Goal: Information Seeking & Learning: Learn about a topic

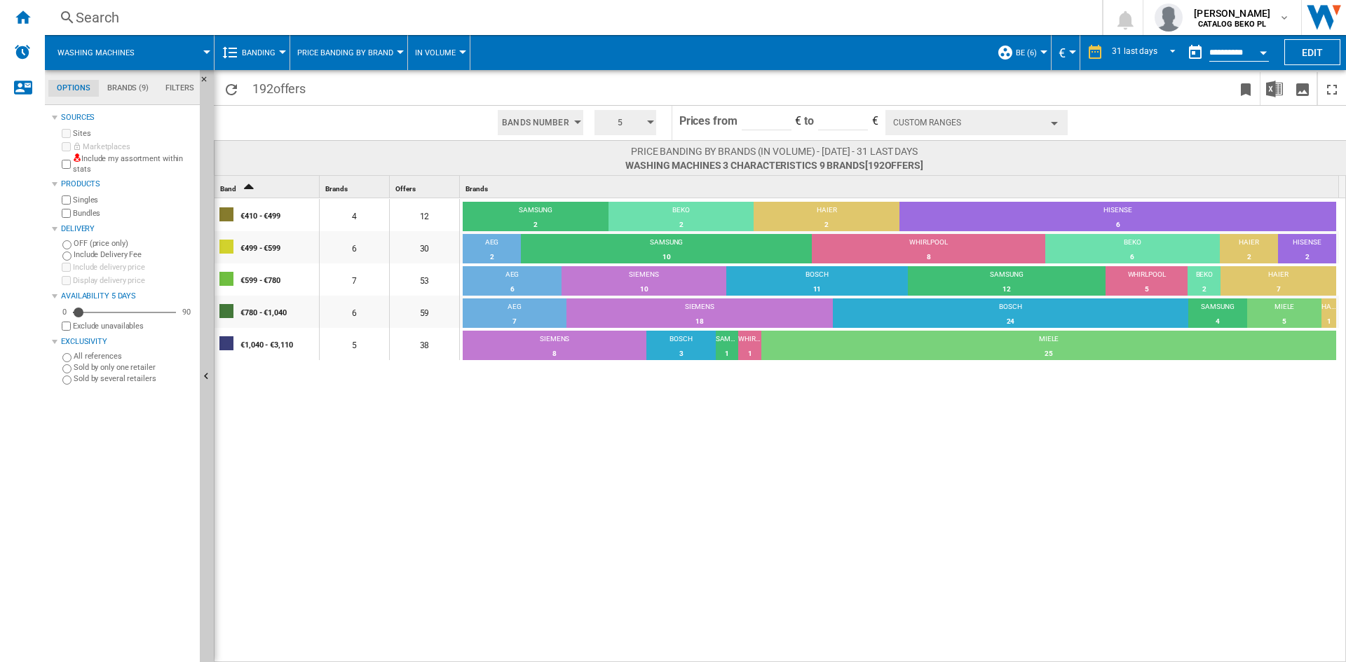
click at [704, 453] on div "€410 - €499 4 12 SAMSUNG 2 16.67% BEKO 2 16.67% HAIER 2 16.67% HISENSE 6 50% €4…" at bounding box center [780, 430] width 1132 height 465
click at [732, 444] on div "€410 - €499 4 12 SAMSUNG 2 16.67% BEKO 2 16.67% HAIER 2 16.67% HISENSE 6 50% €4…" at bounding box center [780, 430] width 1132 height 465
click at [727, 463] on div "€410 - €499 4 12 SAMSUNG 2 16.67% BEKO 2 16.67% HAIER 2 16.67% HISENSE 6 50% €4…" at bounding box center [780, 430] width 1132 height 465
click at [257, 47] on button "Banding" at bounding box center [262, 52] width 41 height 35
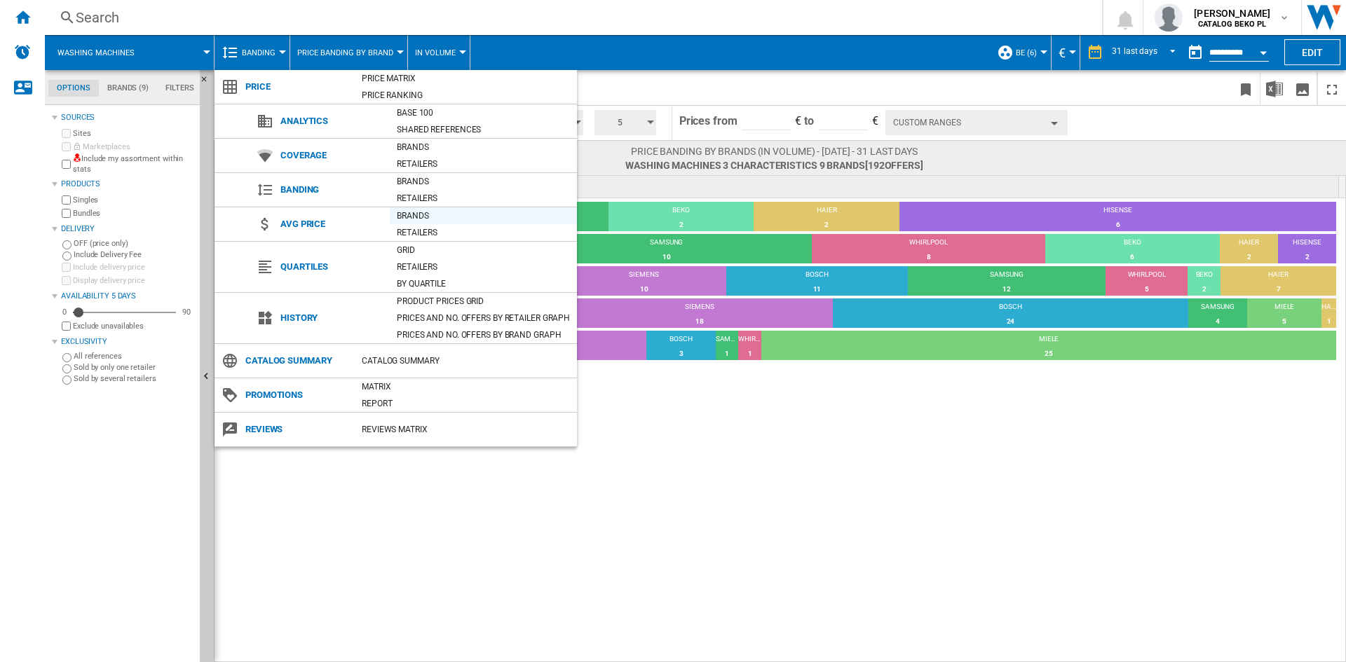
click at [418, 217] on div "Brands" at bounding box center [483, 216] width 187 height 14
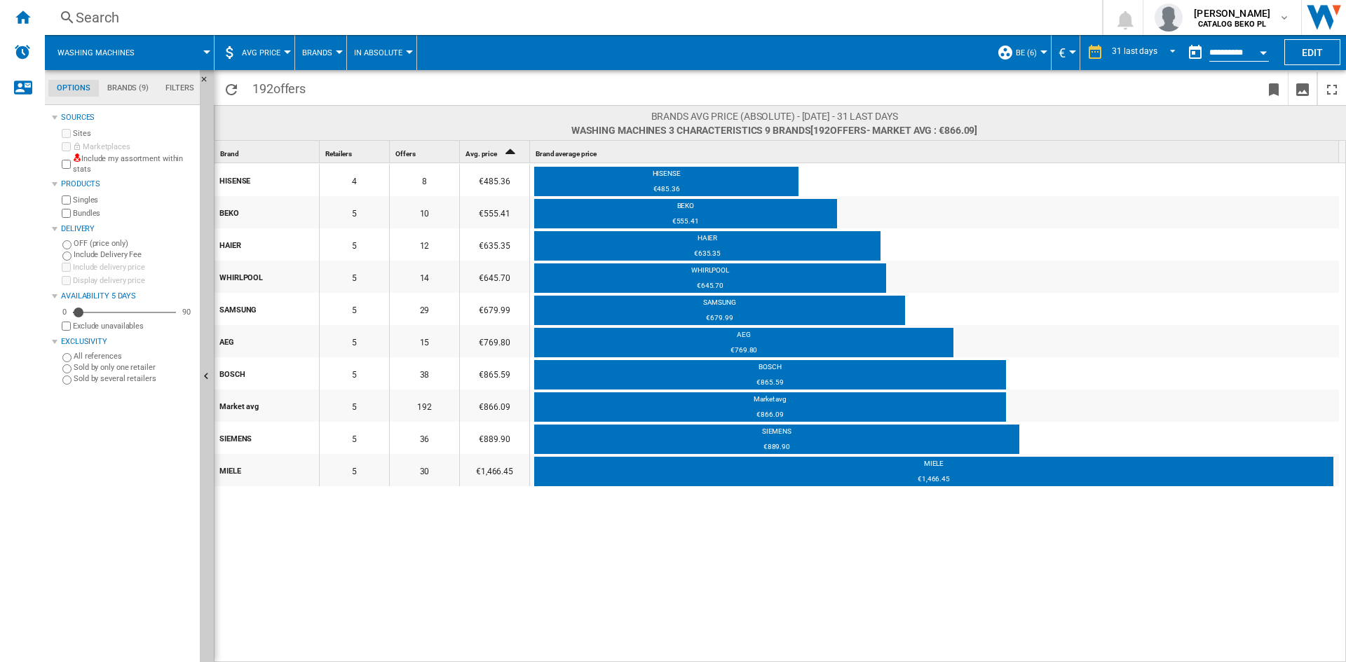
click at [143, 90] on md-tab-item "Brands (9)" at bounding box center [128, 88] width 58 height 17
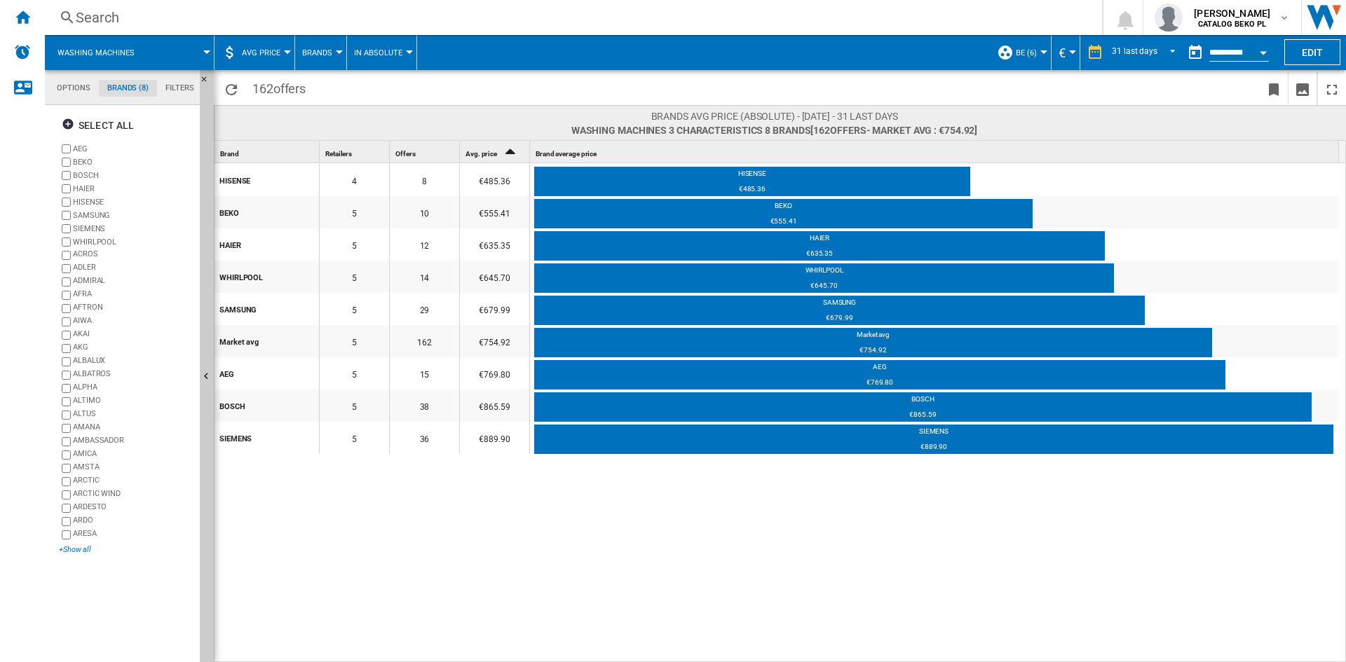
click at [70, 550] on div "+Show all" at bounding box center [126, 550] width 135 height 11
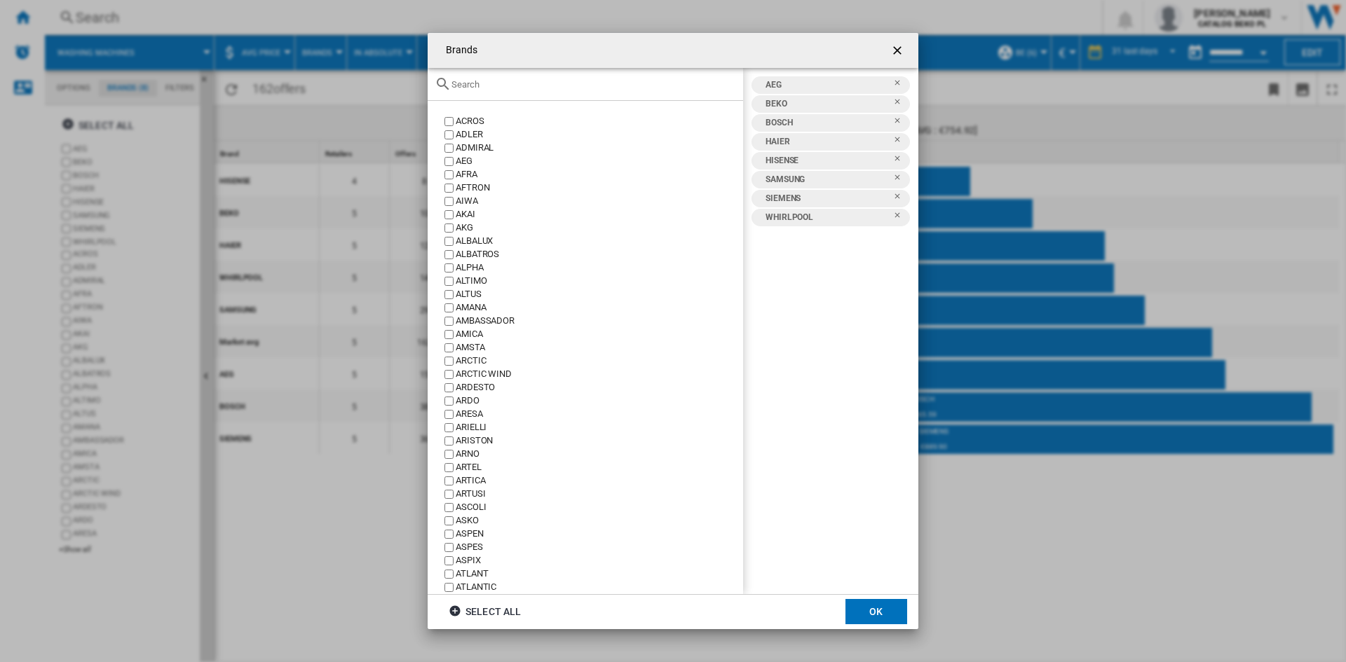
click at [498, 80] on input "{{::title}} OK ..." at bounding box center [593, 84] width 285 height 11
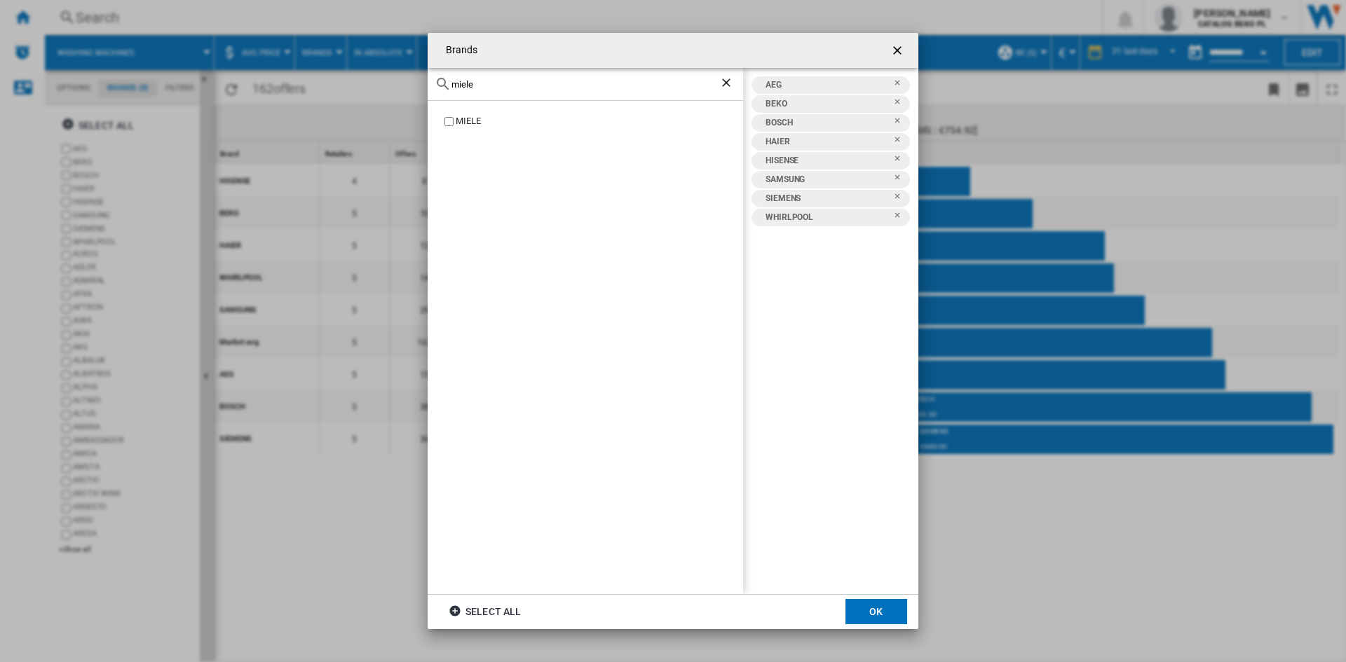
type input "miele"
click at [472, 117] on div "MIELE" at bounding box center [599, 121] width 287 height 13
click at [856, 605] on button "OK" at bounding box center [876, 611] width 62 height 25
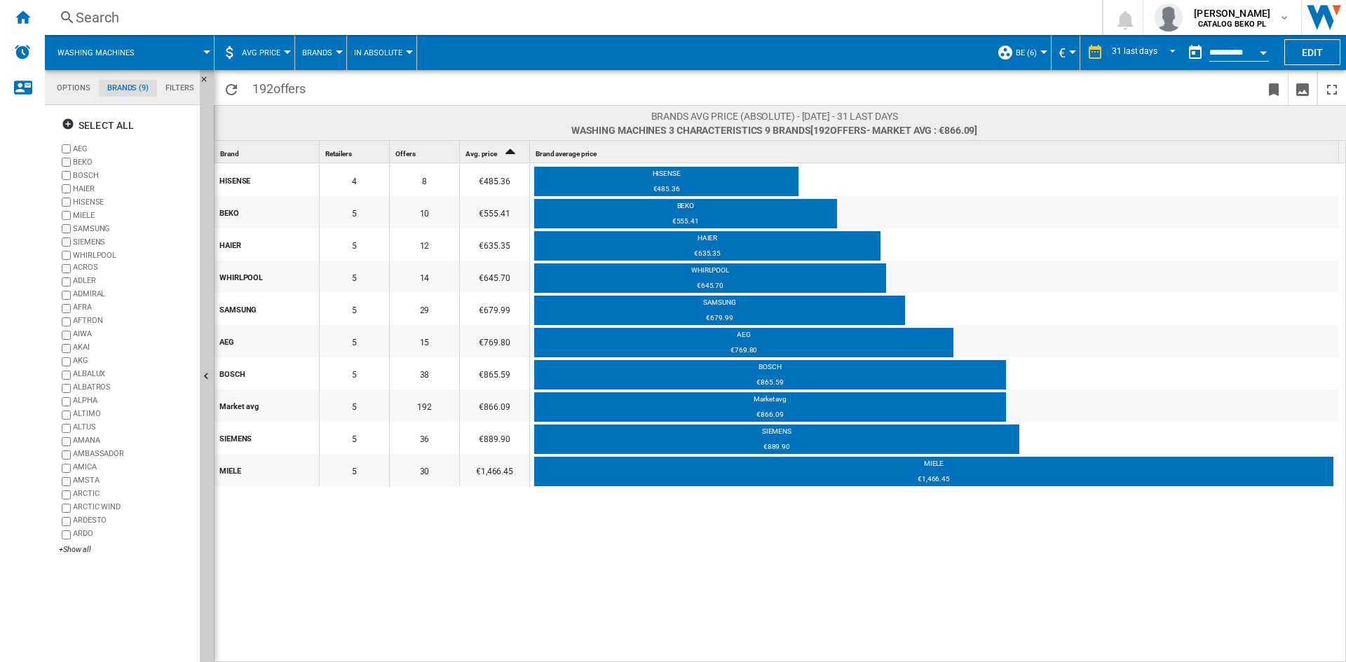
click at [854, 572] on div "HISENSE 4 8 €485.36 HISENSE €485.36 BEKO 5 10 €555.41 BEKO €555.41 HAIER 5 12 €…" at bounding box center [780, 413] width 1132 height 500
click at [1263, 49] on button "Open calendar" at bounding box center [1262, 50] width 25 height 25
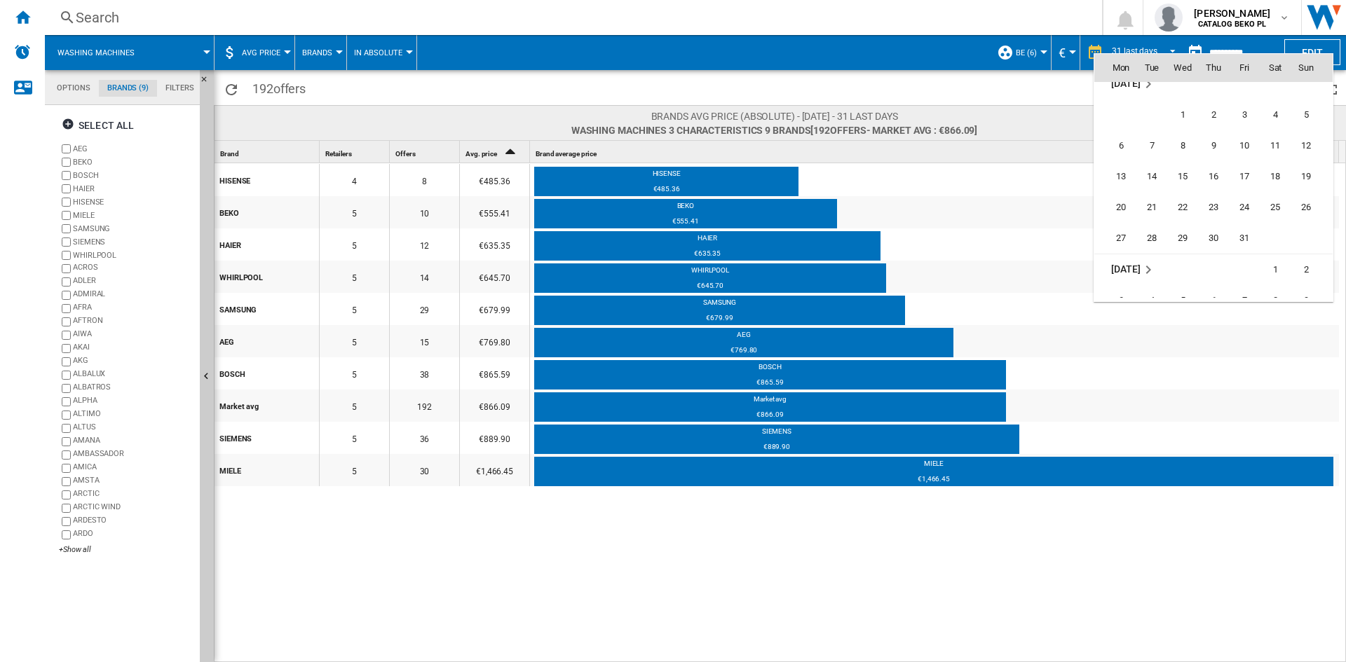
scroll to position [5284, 0]
click at [1238, 169] on span "31" at bounding box center [1244, 168] width 28 height 28
type input "**********"
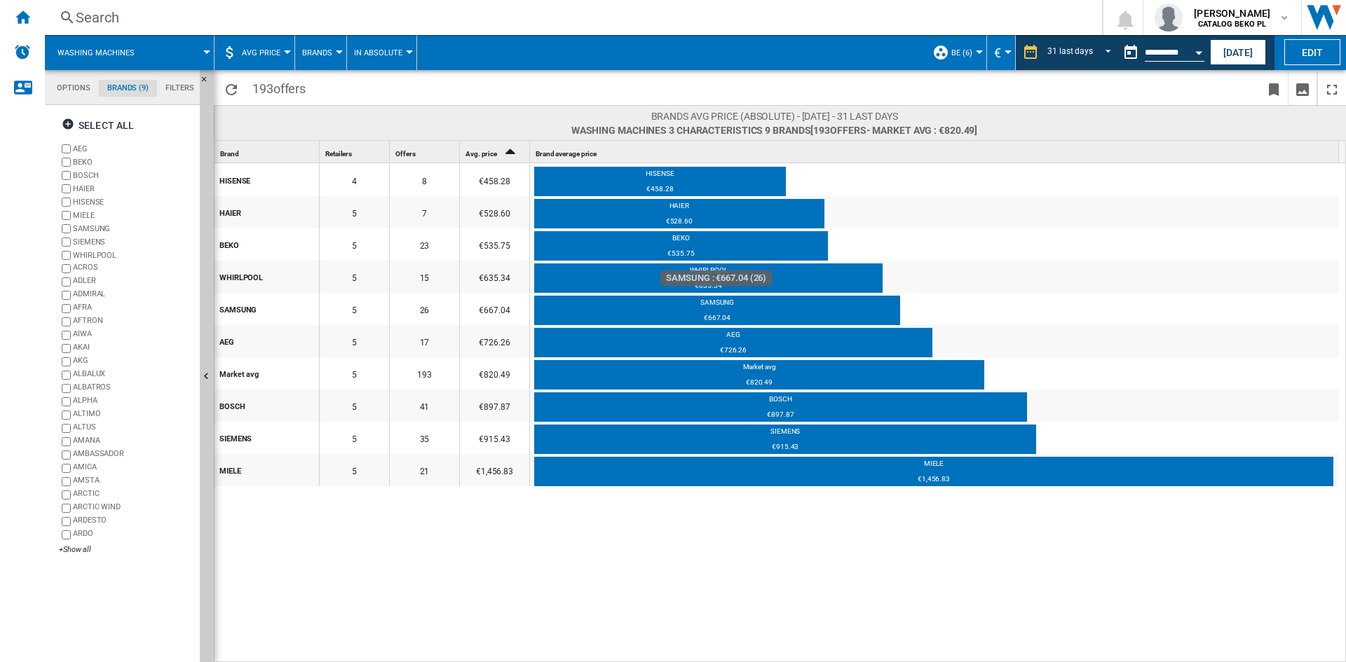
drag, startPoint x: 475, startPoint y: 181, endPoint x: 494, endPoint y: 219, distance: 42.9
click at [544, 294] on div "HISENSE 4 8 €458.28 HISENSE €458.28 HAIER 5 7 €528.60 HAIER €528.60 BEKO 5 23 €…" at bounding box center [776, 324] width 1124 height 322
drag, startPoint x: 495, startPoint y: 175, endPoint x: 474, endPoint y: 416, distance: 241.3
click at [474, 416] on div "HISENSE 4 8 €458.28 HISENSE €458.28 HAIER 5 7 €528.60 HAIER €528.60 BEKO 5 23 €…" at bounding box center [776, 324] width 1124 height 322
drag, startPoint x: 301, startPoint y: 214, endPoint x: 459, endPoint y: 484, distance: 312.5
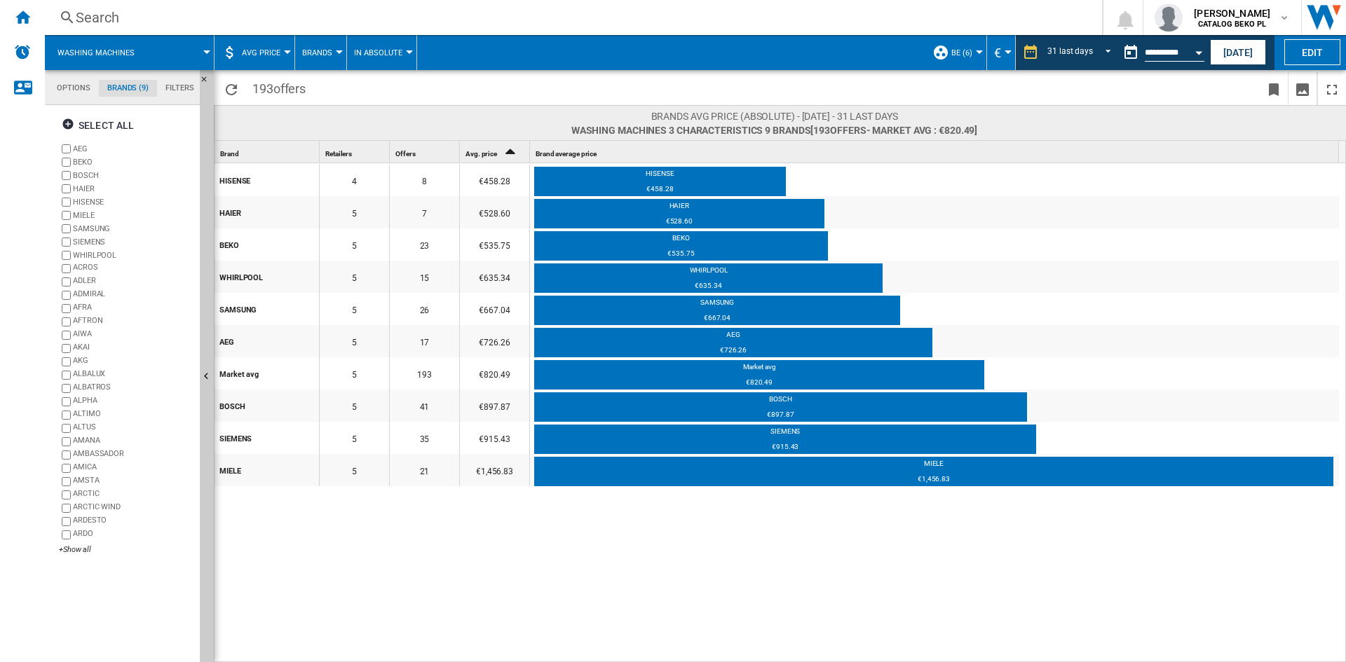
click at [456, 484] on div "HISENSE 4 8 €458.28 HISENSE €458.28 HAIER 5 7 €528.60 HAIER €528.60 BEKO 5 23 €…" at bounding box center [776, 324] width 1124 height 322
drag, startPoint x: 473, startPoint y: 478, endPoint x: 498, endPoint y: 169, distance: 310.0
click at [498, 173] on div "HISENSE 4 8 €458.28 HISENSE €458.28 HAIER 5 7 €528.60 HAIER €528.60 BEKO 5 23 €…" at bounding box center [776, 324] width 1124 height 322
drag, startPoint x: 473, startPoint y: 170, endPoint x: 482, endPoint y: 509, distance: 338.6
click at [479, 510] on div "HISENSE 4 8 €458.28 HISENSE €458.28 HAIER 5 7 €528.60 HAIER €528.60 BEKO 5 23 €…" at bounding box center [780, 413] width 1132 height 500
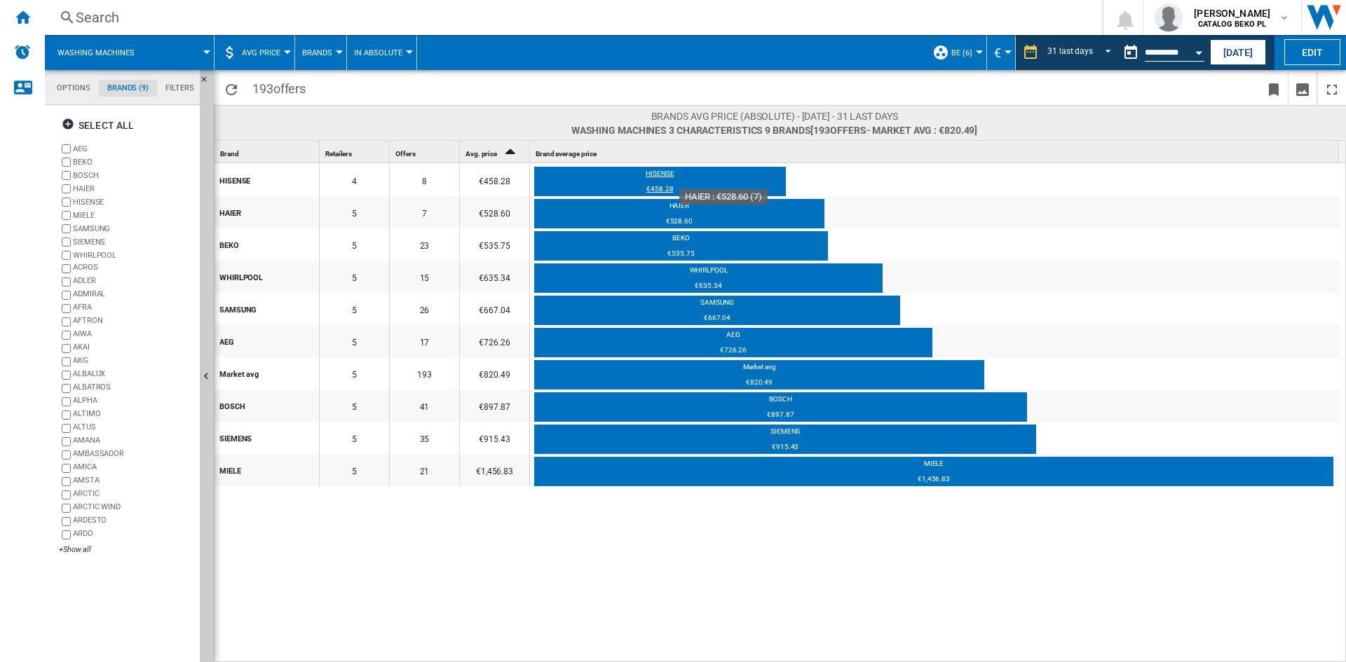
drag, startPoint x: 955, startPoint y: 591, endPoint x: 584, endPoint y: 193, distance: 543.9
click at [583, 194] on div "HISENSE 4 8 €458.28 HISENSE €458.28 HAIER 5 7 €528.60 HAIER €528.60 BEKO 5 23 €…" at bounding box center [780, 413] width 1132 height 500
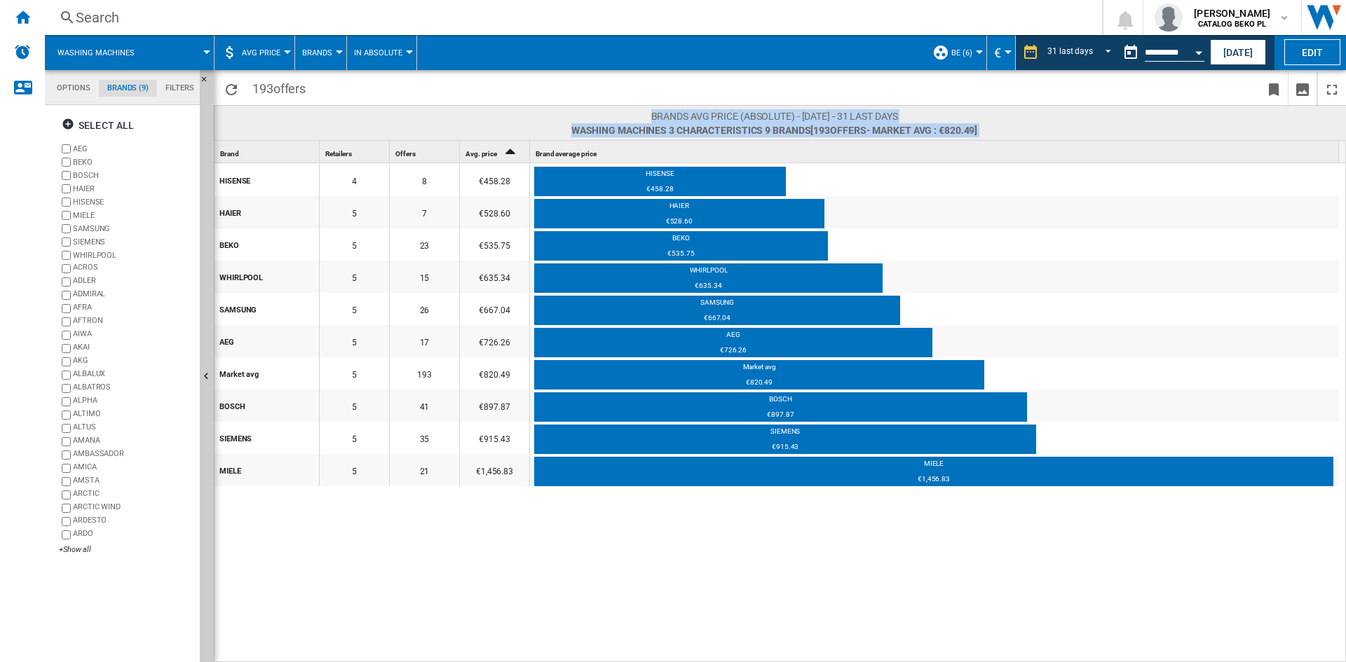
drag, startPoint x: 965, startPoint y: 456, endPoint x: 306, endPoint y: 111, distance: 743.5
click at [306, 111] on div "Brands AVG price (absolute) - 31 January 2025 - 31 last days Washing machines 3…" at bounding box center [780, 383] width 1132 height 557
drag, startPoint x: 352, startPoint y: 91, endPoint x: 1200, endPoint y: 596, distance: 987.7
click at [1200, 596] on div "193 offers Brands AVG price (absolute) - 31 January 2025 - 31 last days Washing…" at bounding box center [780, 366] width 1132 height 592
click at [1209, 589] on div "HISENSE 4 8 €458.28 HISENSE €458.28 HAIER 5 7 €528.60 HAIER €528.60 BEKO 5 23 €…" at bounding box center [780, 413] width 1132 height 500
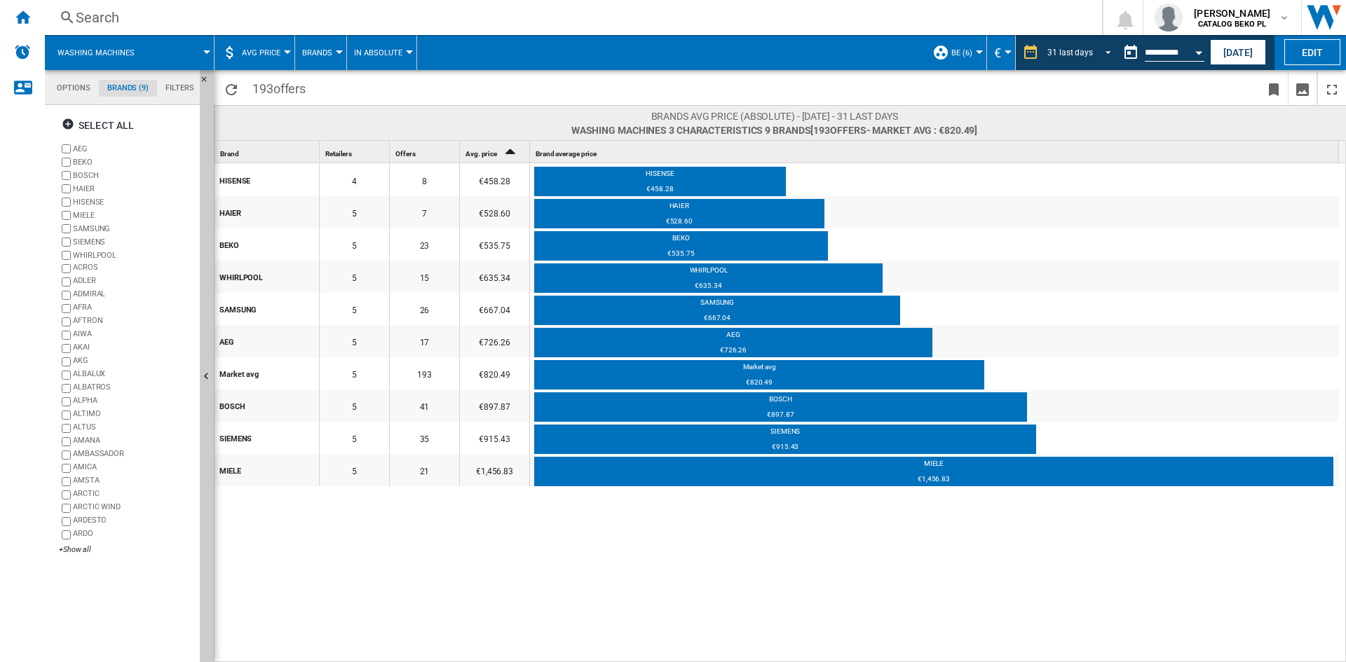
click at [1106, 53] on span "REPORTS.WIZARD.STEPS.REPORT.STEPS.REPORT_OPTIONS.PERIOD: 31 last days" at bounding box center [1103, 51] width 17 height 13
click at [1234, 97] on md-backdrop at bounding box center [673, 331] width 1346 height 662
drag, startPoint x: 1041, startPoint y: 573, endPoint x: 531, endPoint y: 177, distance: 645.4
click at [531, 177] on div "HISENSE 4 8 €458.28 HISENSE €458.28 HAIER 5 7 €528.60 HAIER €528.60 BEKO 5 23 €…" at bounding box center [780, 413] width 1132 height 500
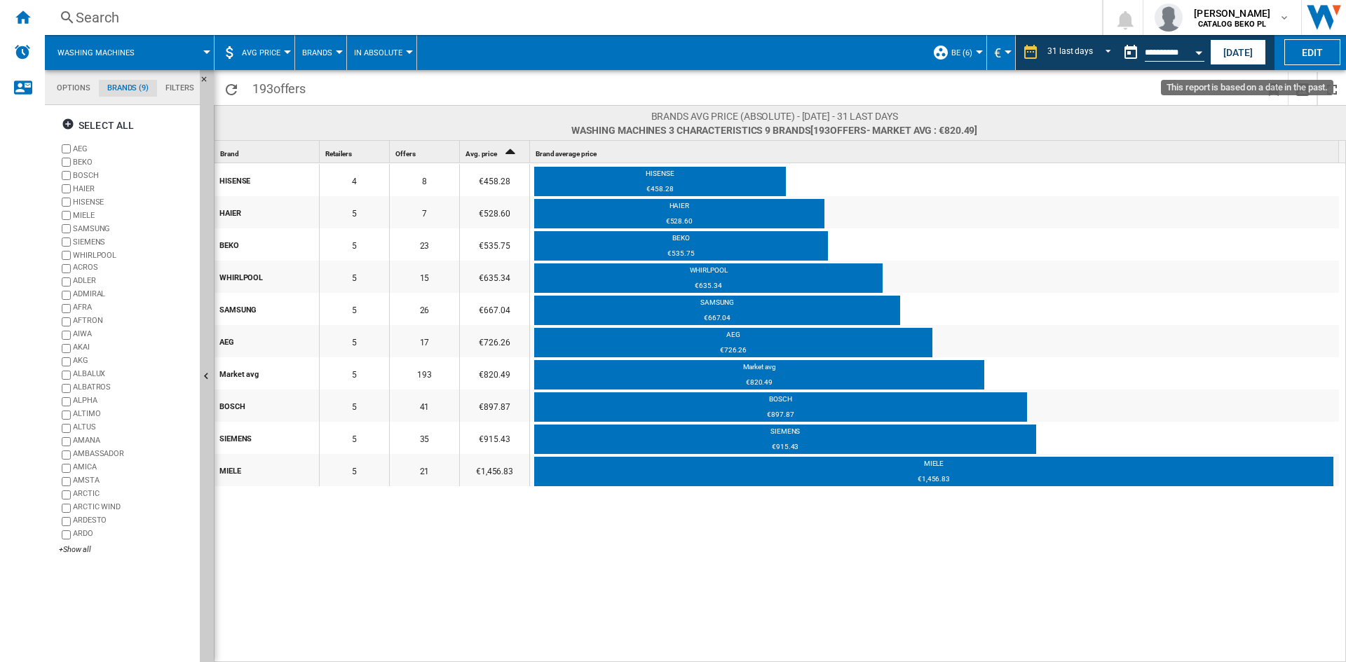
click at [1199, 56] on button "Open calendar" at bounding box center [1198, 50] width 25 height 25
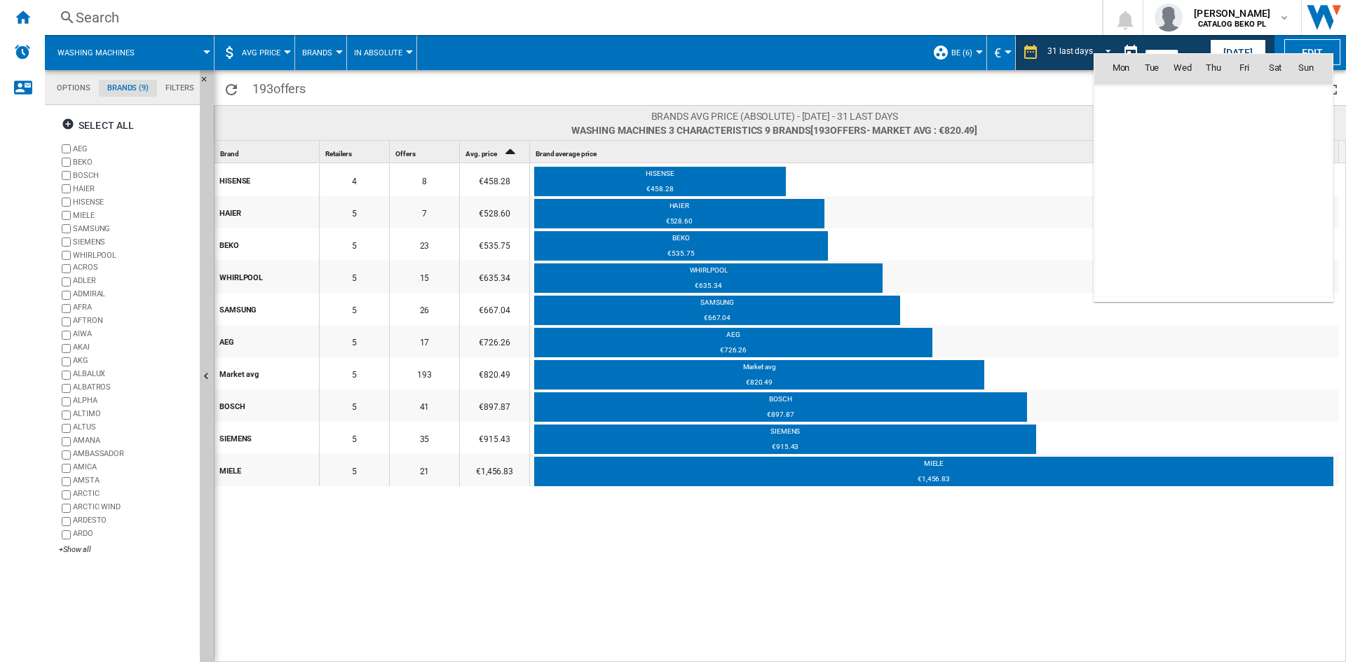
scroll to position [5200, 0]
click at [1038, 90] on div at bounding box center [673, 331] width 1346 height 662
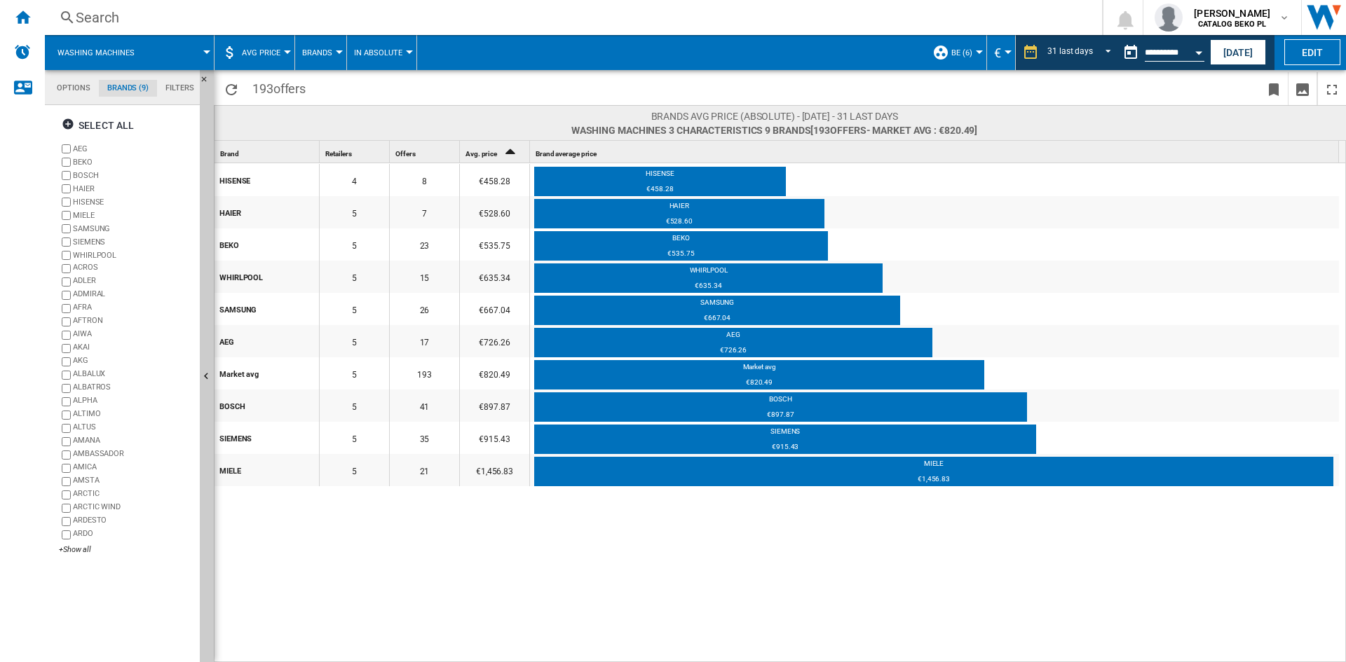
click at [338, 49] on button "Brands" at bounding box center [320, 52] width 37 height 35
click at [531, 86] on md-backdrop at bounding box center [673, 331] width 1346 height 662
click at [400, 55] on button "In Absolute" at bounding box center [381, 52] width 55 height 35
click at [645, 82] on md-backdrop at bounding box center [673, 331] width 1346 height 662
drag, startPoint x: 612, startPoint y: 174, endPoint x: 718, endPoint y: 545, distance: 386.2
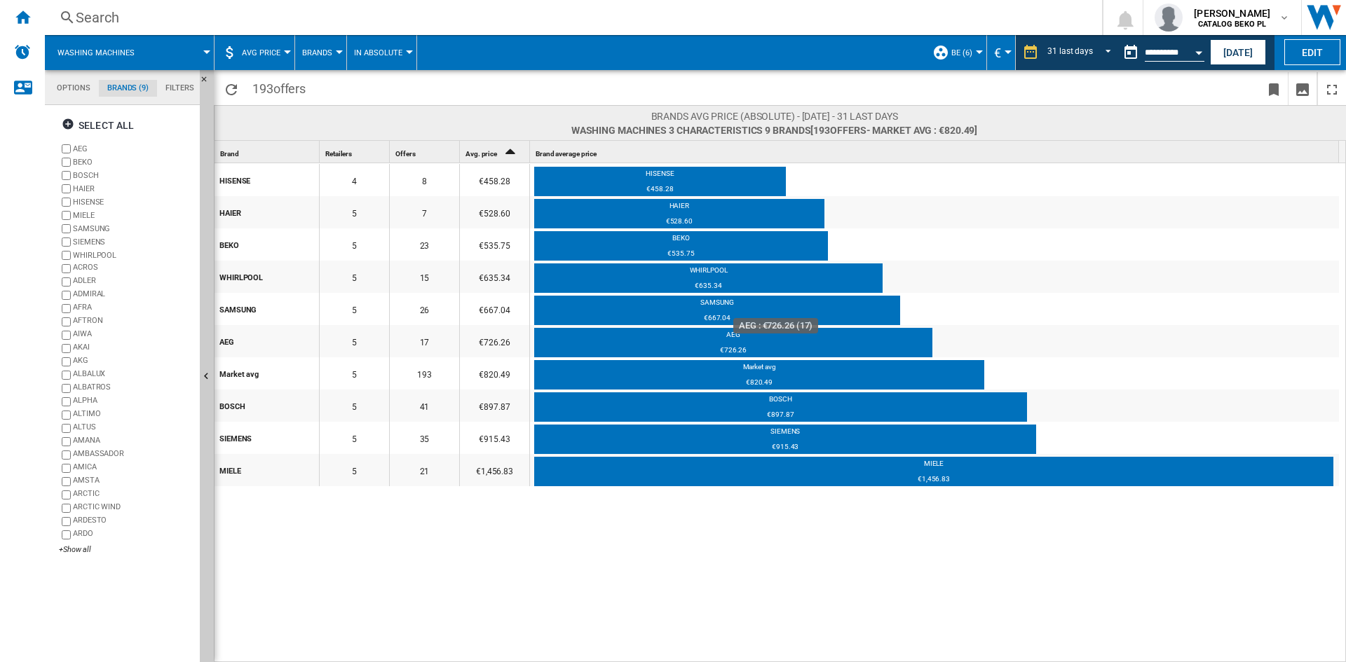
click at [718, 545] on div "HISENSE 4 8 €458.28 HISENSE €458.28 HAIER 5 7 €528.60 HAIER €528.60 BEKO 5 23 €…" at bounding box center [780, 413] width 1132 height 500
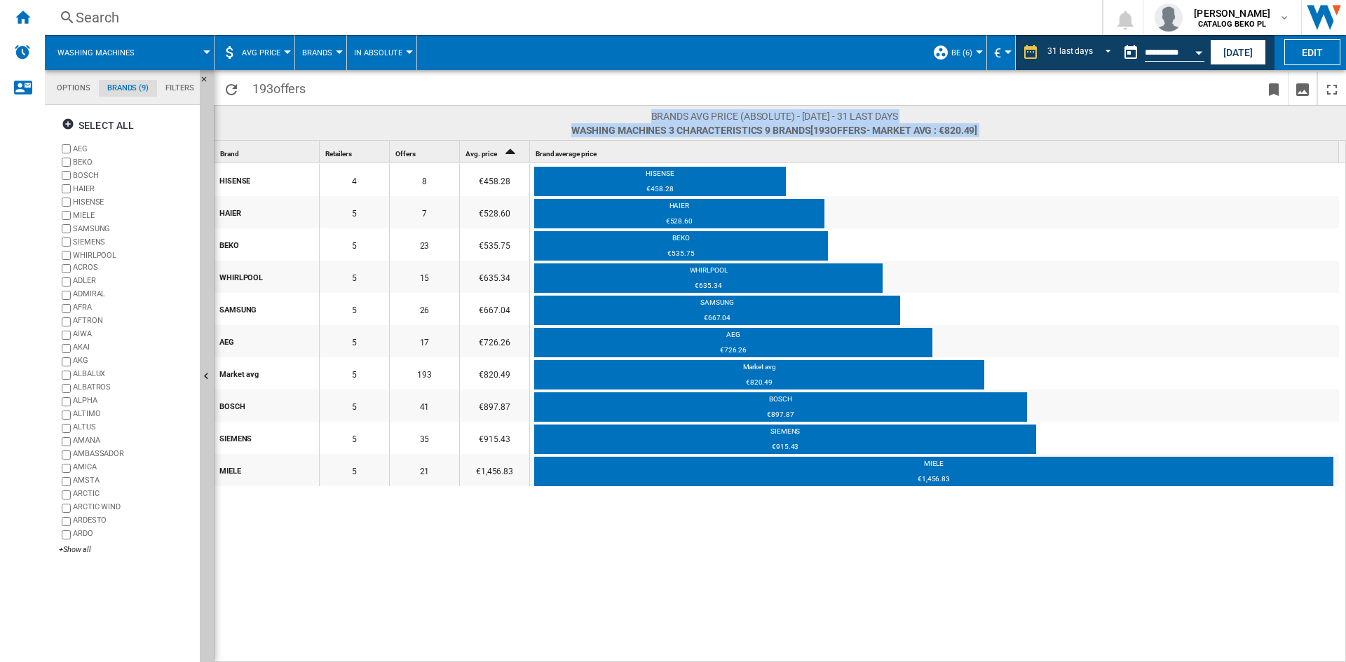
drag, startPoint x: 399, startPoint y: 80, endPoint x: 1147, endPoint y: 655, distance: 944.0
click at [1147, 655] on div "193 offers Brands AVG price (absolute) - 31 January 2025 - 31 last days Washing…" at bounding box center [780, 366] width 1132 height 592
copy body "Brands AVG price (absolute) - 31 January 2025 - 31 last days Washing machines 3…"
click at [1197, 44] on button "Open calendar" at bounding box center [1198, 50] width 25 height 25
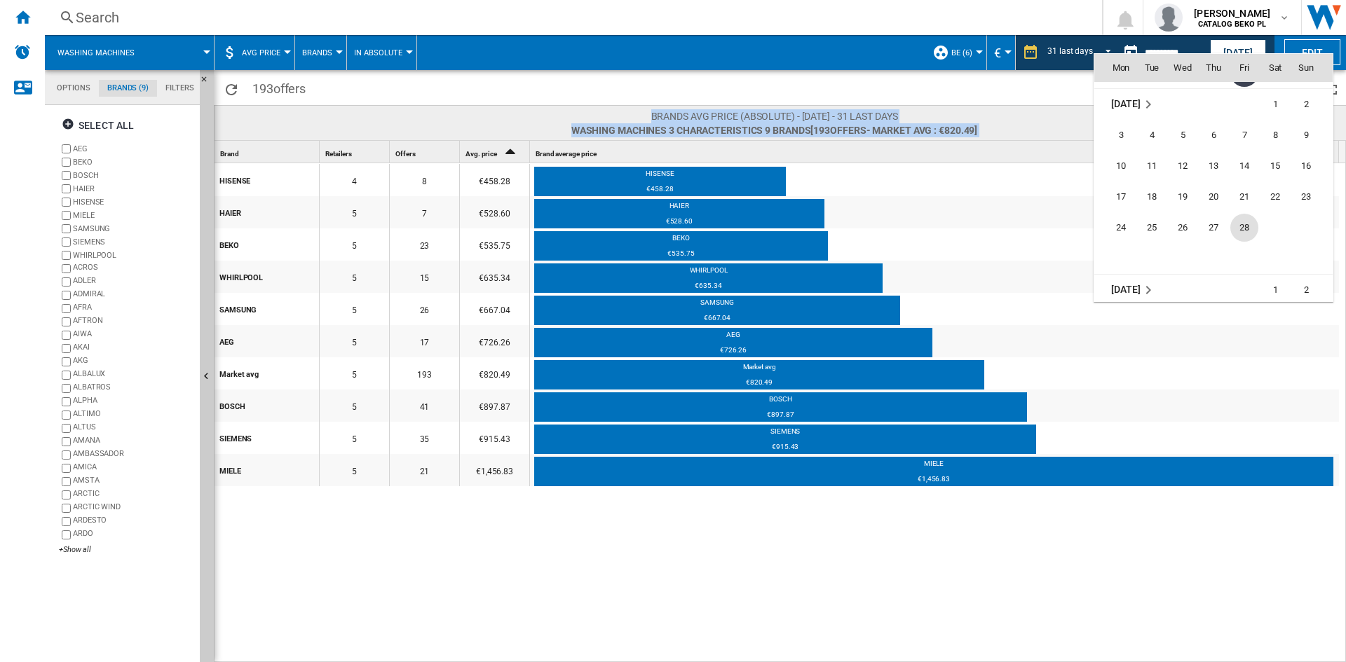
scroll to position [5410, 0]
click at [1248, 199] on span "28" at bounding box center [1244, 197] width 28 height 28
type input "**********"
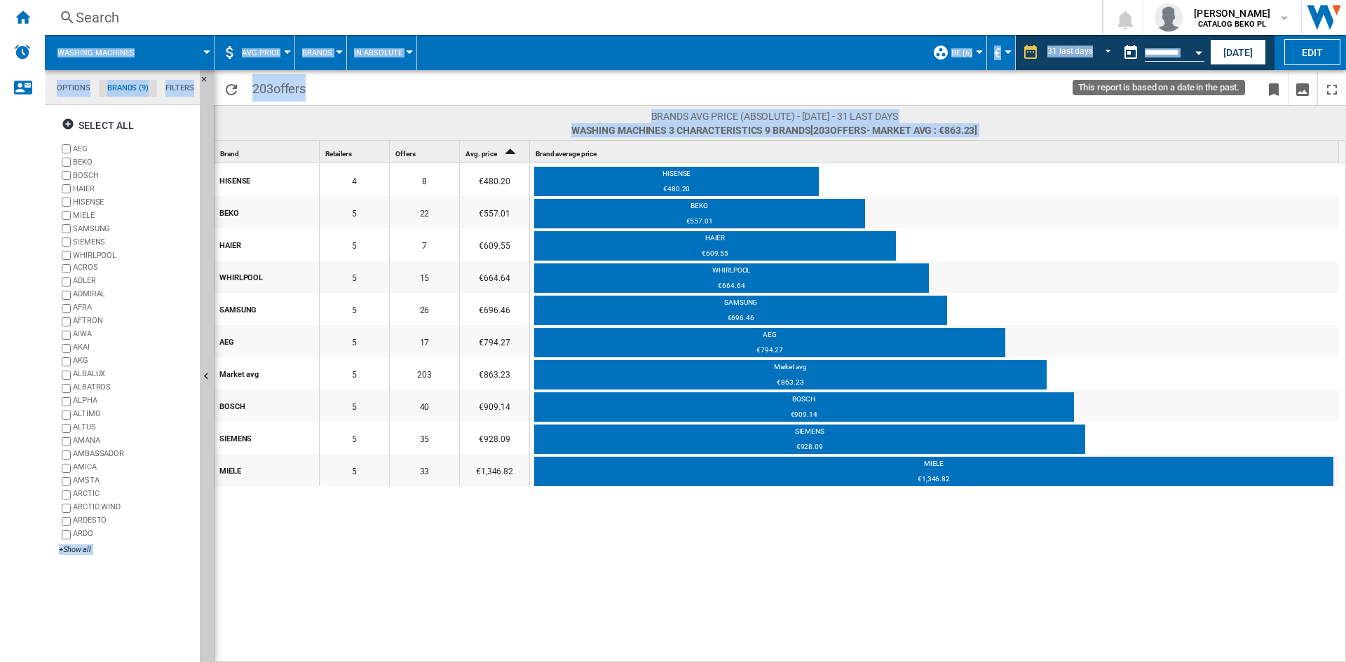
click at [1195, 44] on button "Open calendar" at bounding box center [1198, 50] width 25 height 25
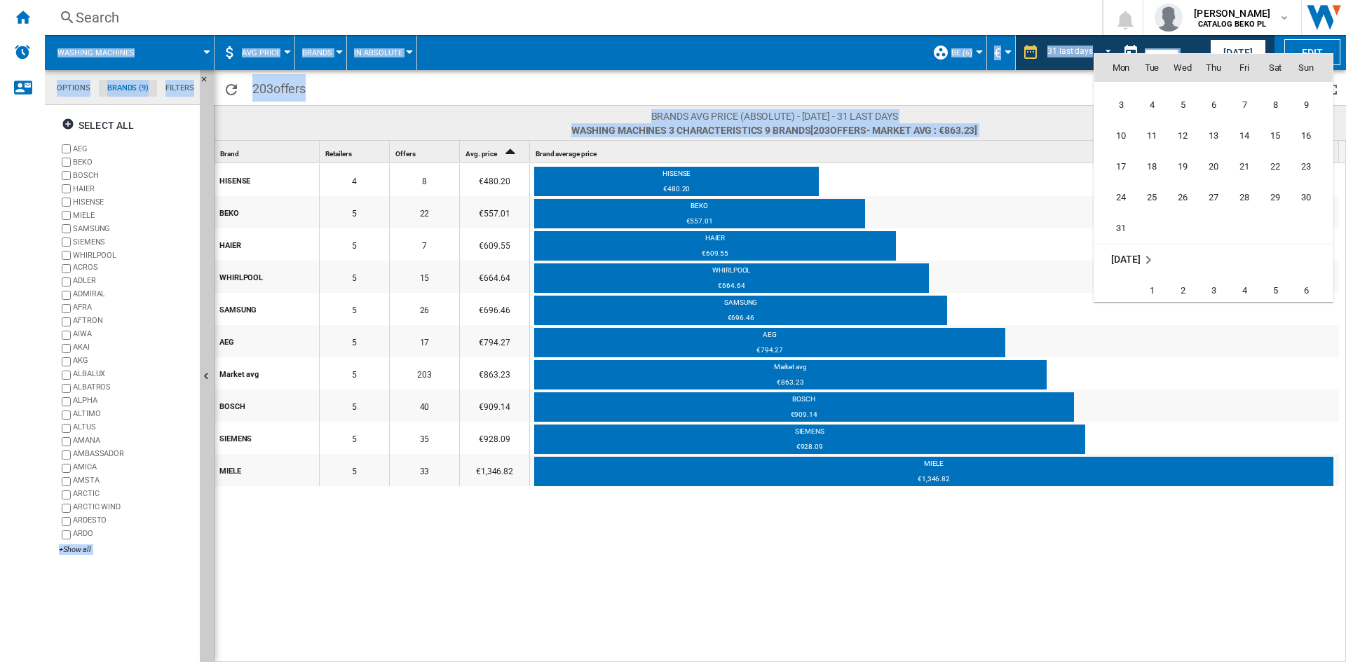
scroll to position [5596, 0]
click at [1117, 224] on span "31" at bounding box center [1121, 228] width 28 height 28
type input "**********"
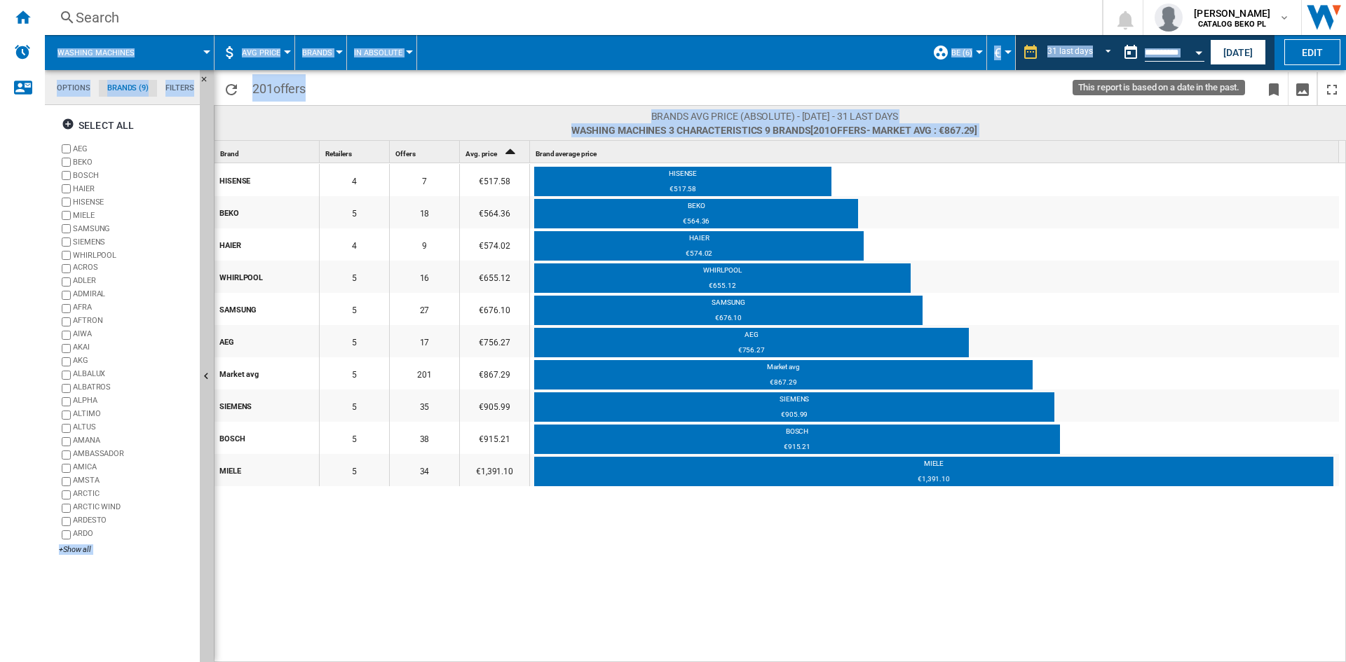
click at [1196, 47] on button "Open calendar" at bounding box center [1198, 50] width 25 height 25
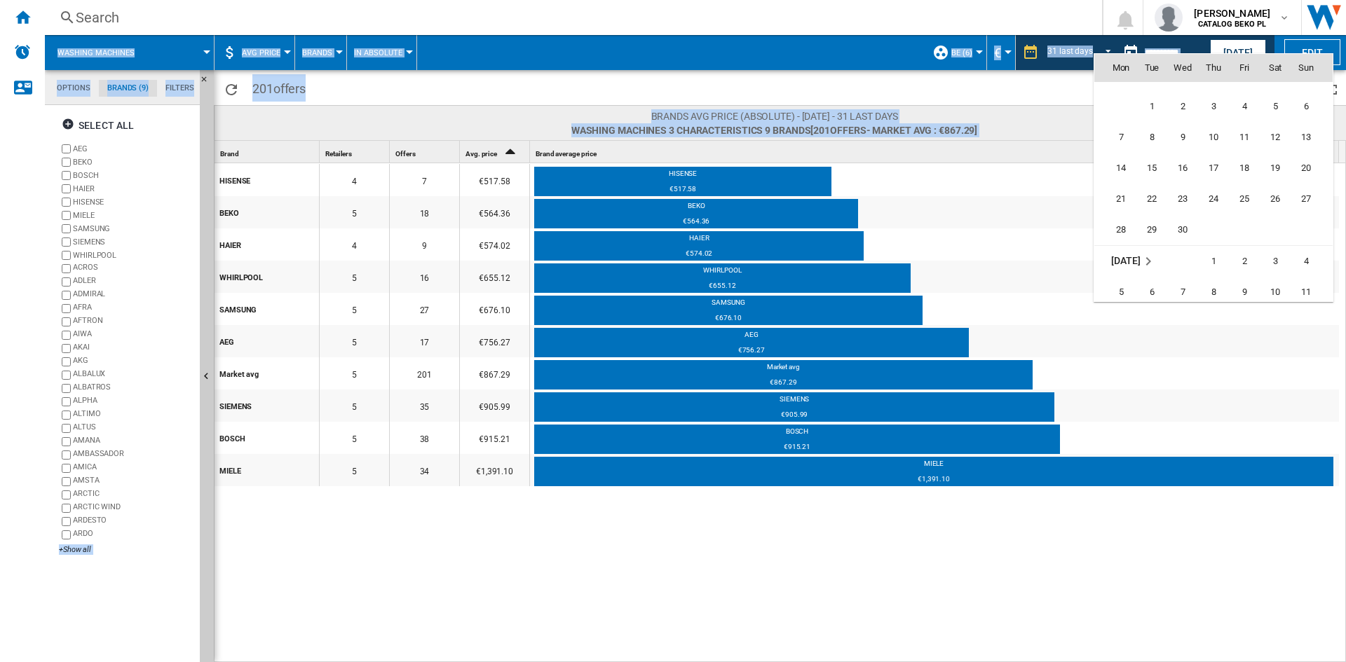
scroll to position [5782, 0]
click at [1180, 235] on span "30" at bounding box center [1182, 228] width 28 height 28
type input "**********"
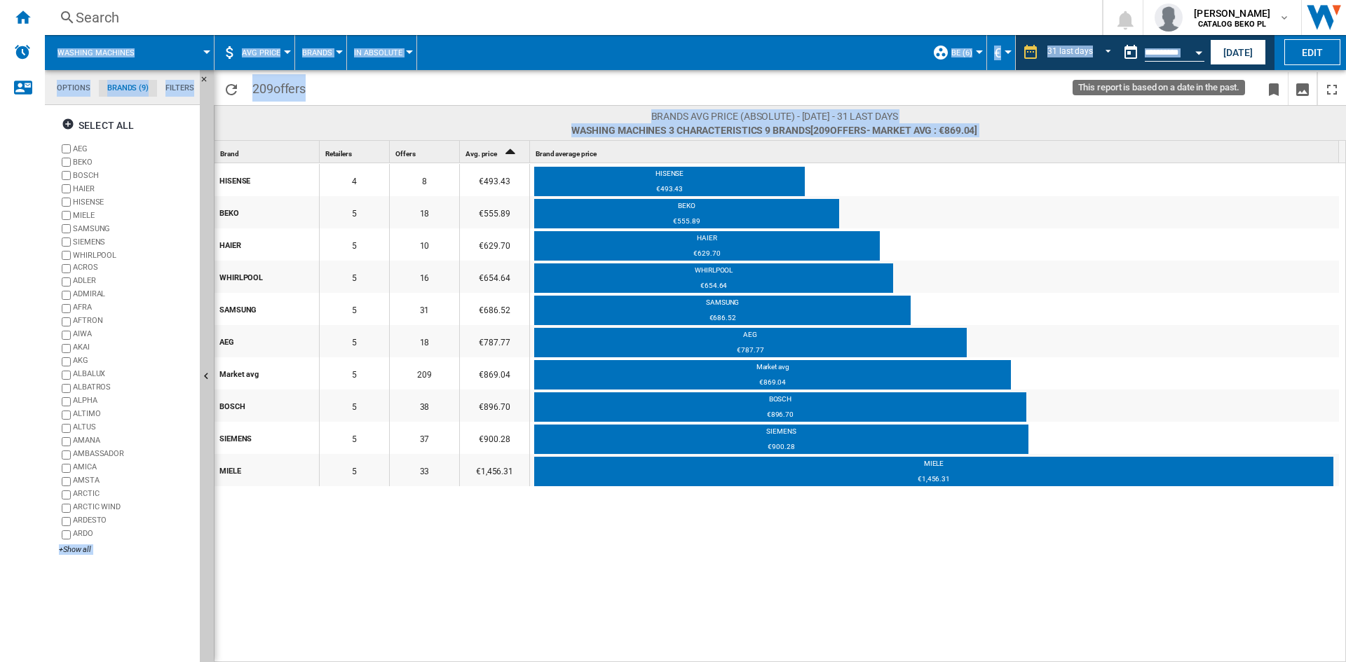
click at [1194, 48] on button "Open calendar" at bounding box center [1198, 50] width 25 height 25
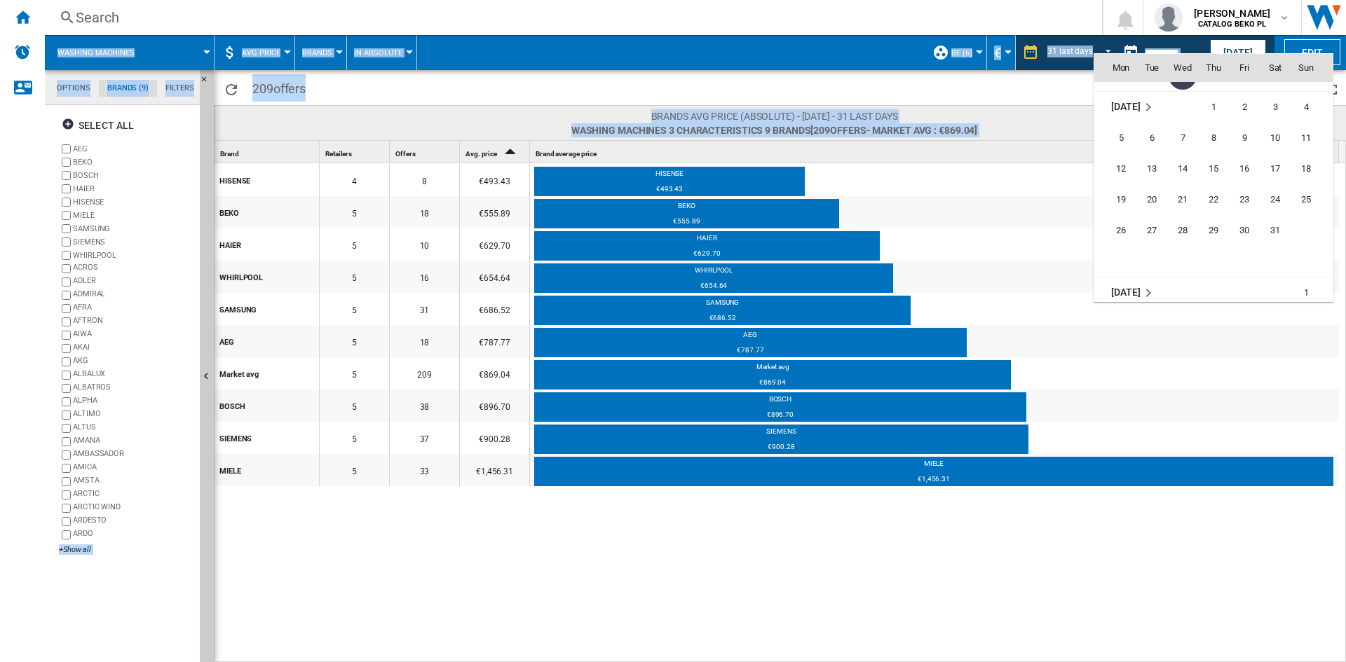
scroll to position [5967, 0]
click at [1267, 203] on span "31" at bounding box center [1275, 197] width 28 height 28
type input "**********"
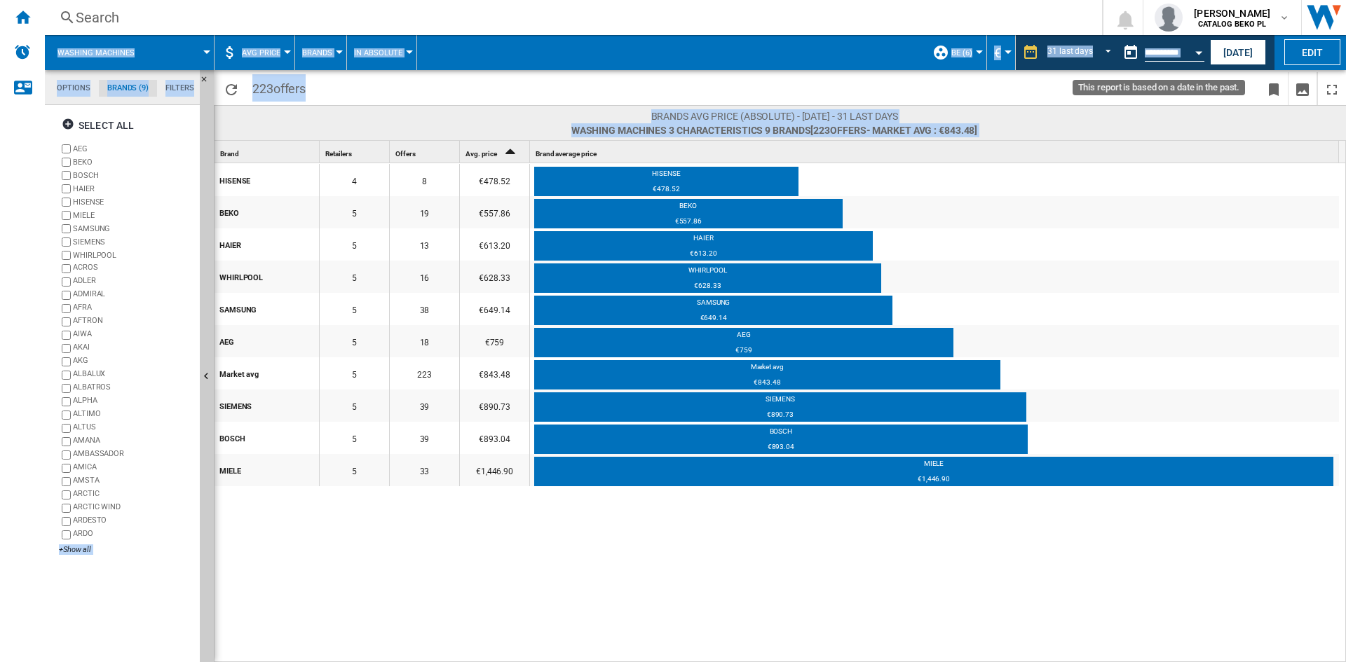
click at [1196, 54] on div "Open calendar" at bounding box center [1198, 53] width 7 height 4
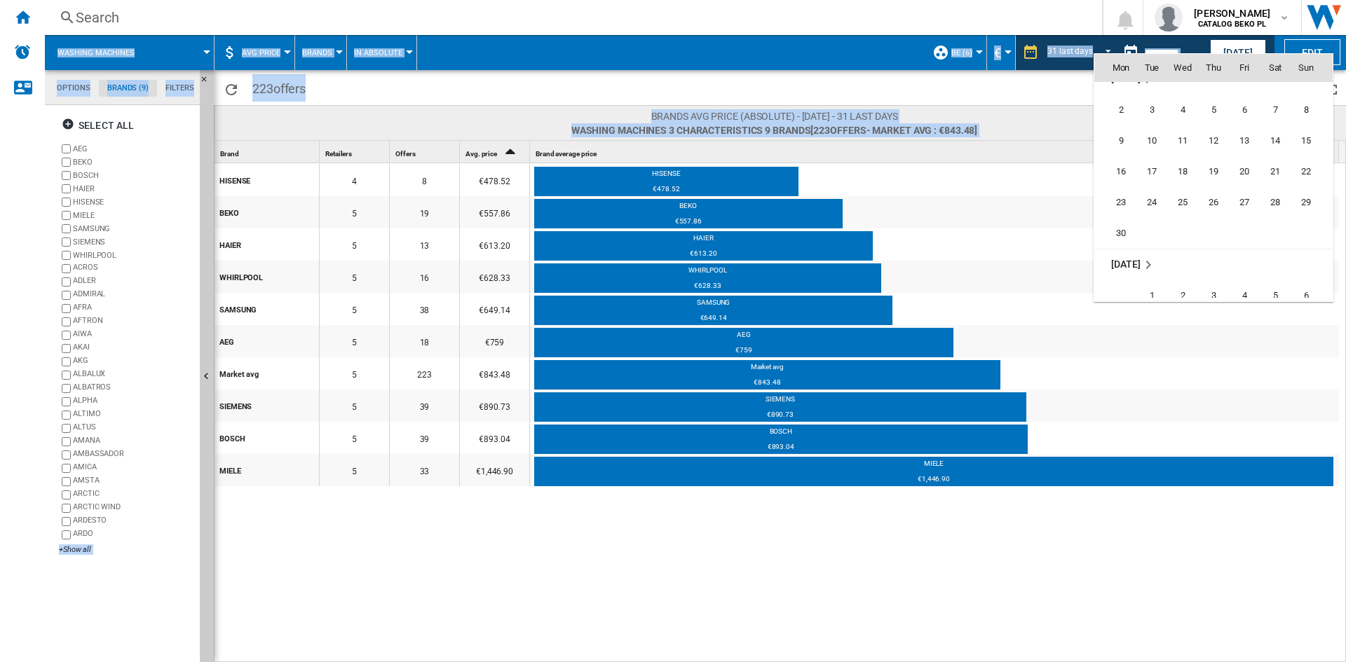
scroll to position [6153, 0]
click at [1119, 225] on span "30" at bounding box center [1121, 228] width 28 height 28
type input "**********"
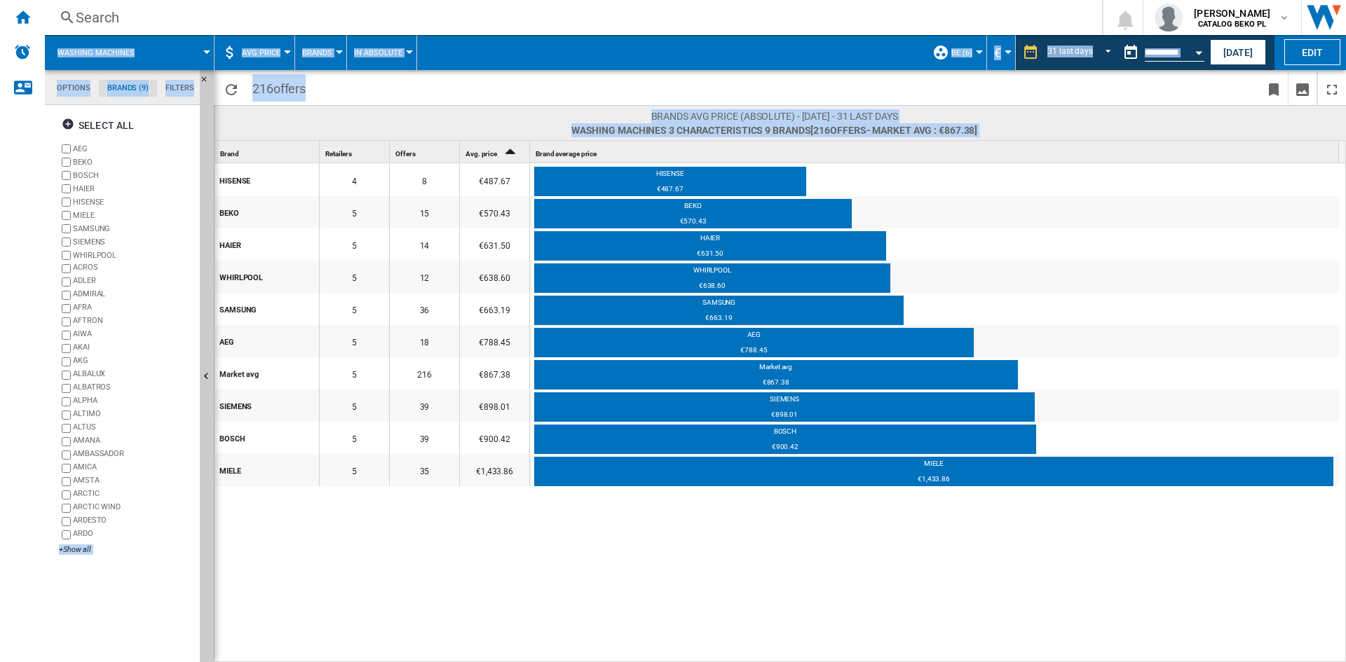
click at [1196, 52] on div "Open calendar" at bounding box center [1198, 53] width 7 height 4
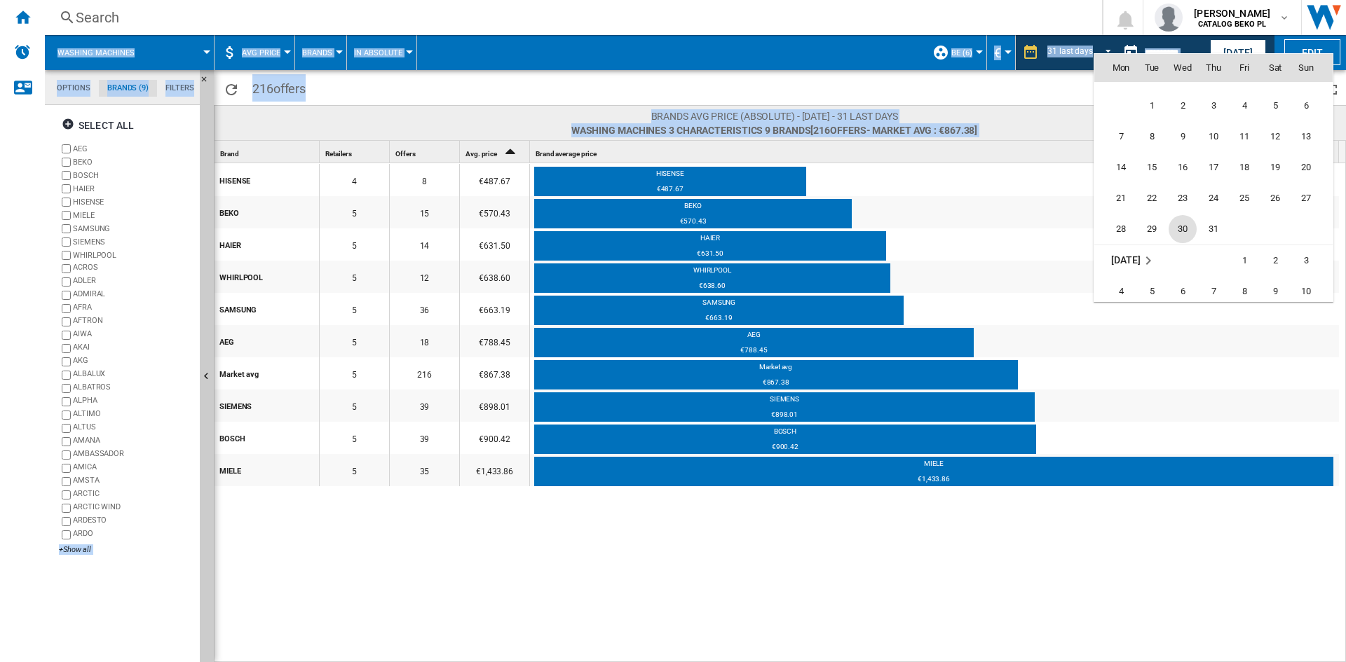
scroll to position [6339, 0]
click at [1208, 228] on span "31" at bounding box center [1213, 228] width 28 height 28
type input "**********"
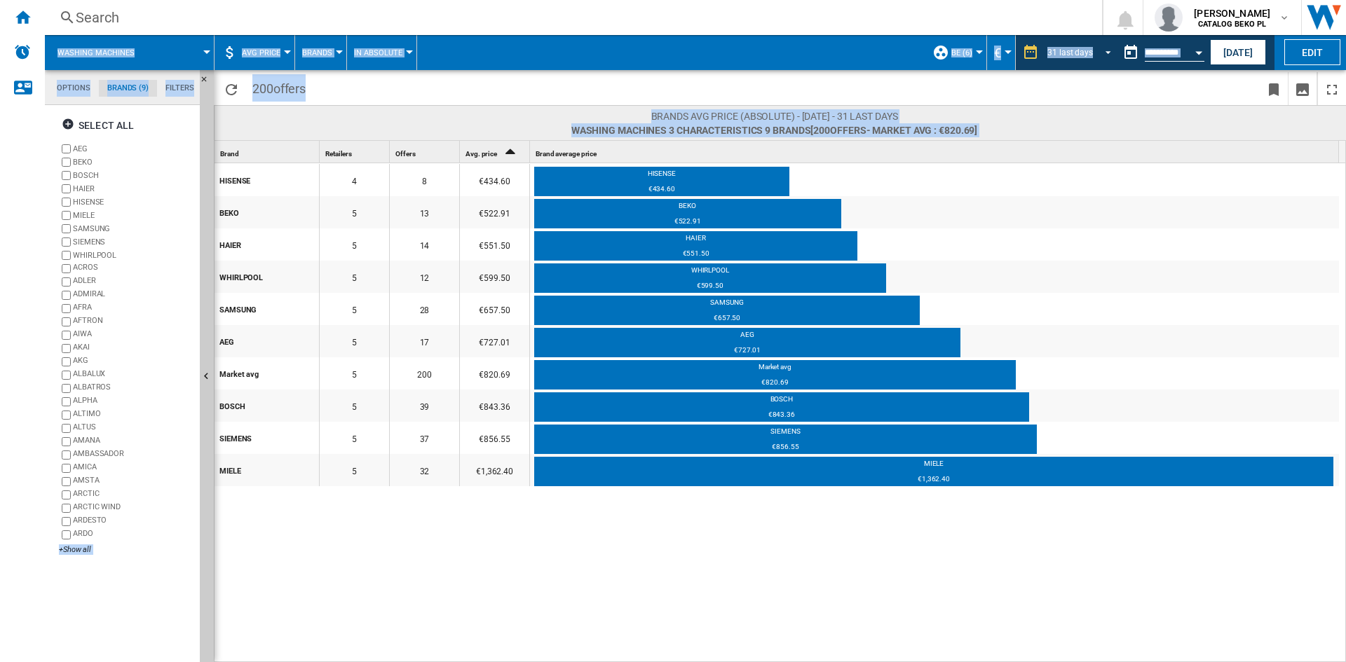
click at [1098, 57] on md-select-value "31 last days" at bounding box center [1081, 52] width 71 height 21
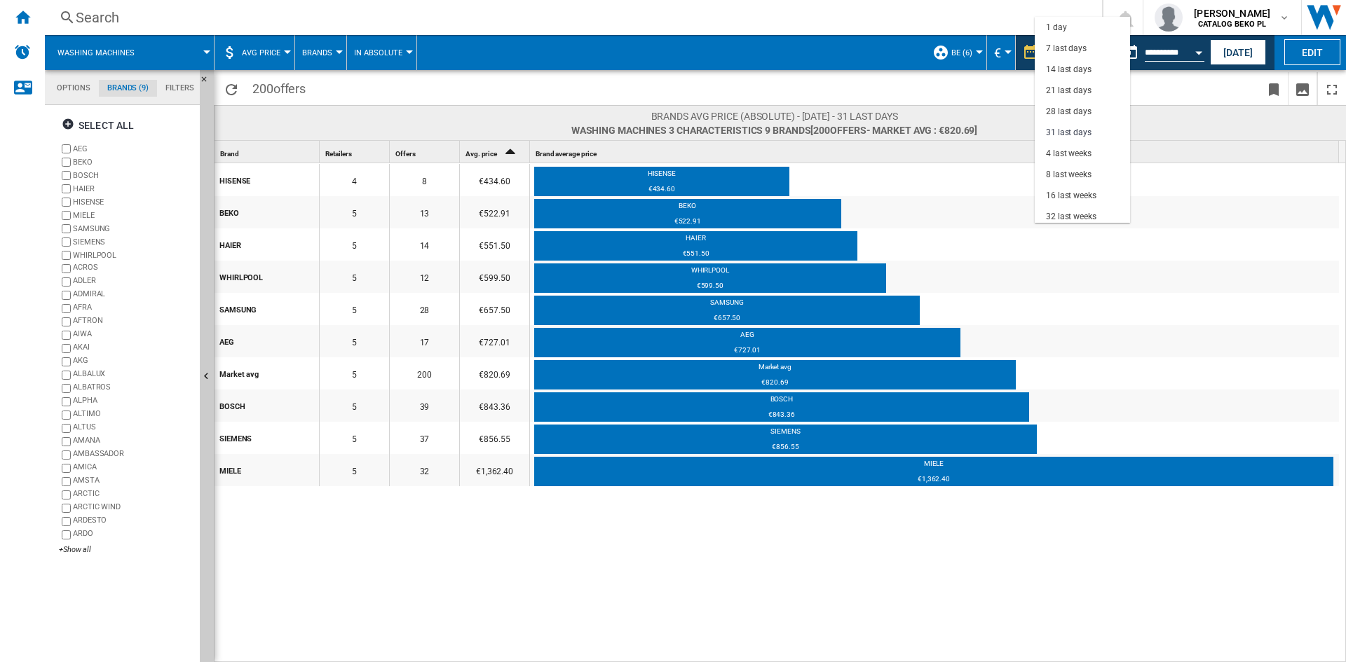
scroll to position [80, 0]
click at [868, 78] on md-backdrop at bounding box center [673, 331] width 1346 height 662
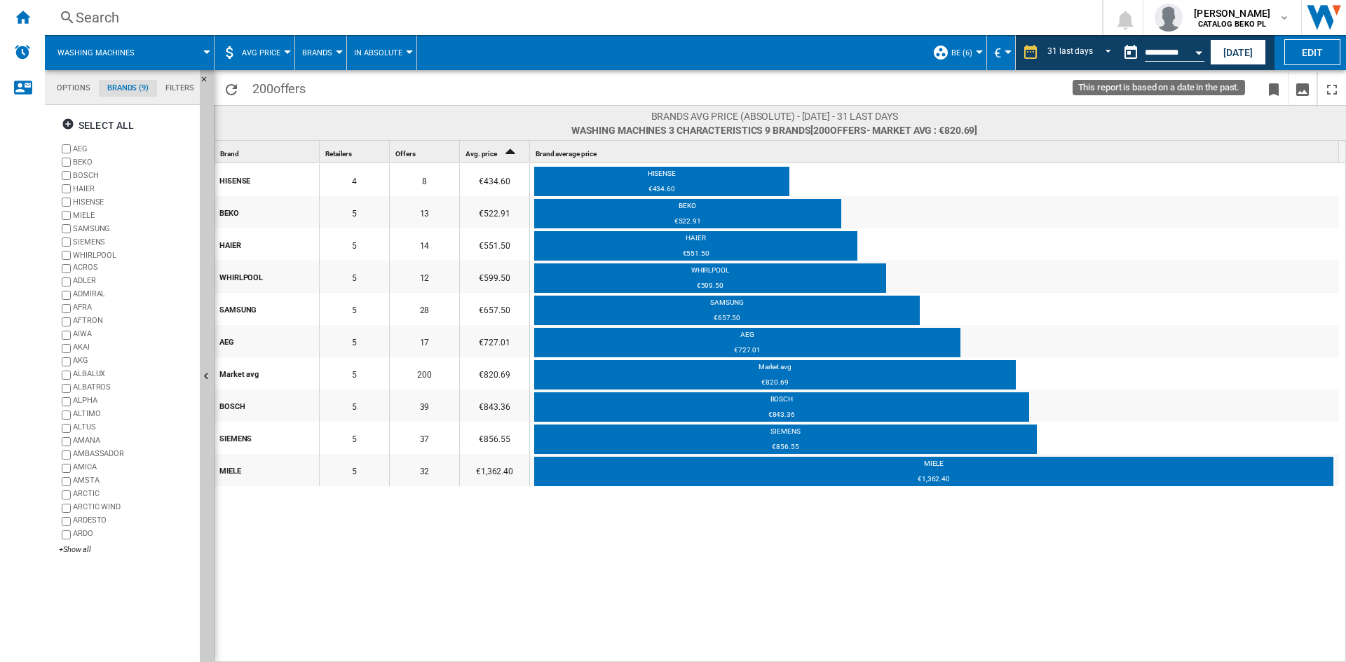
click at [1201, 48] on button "Open calendar" at bounding box center [1198, 50] width 25 height 25
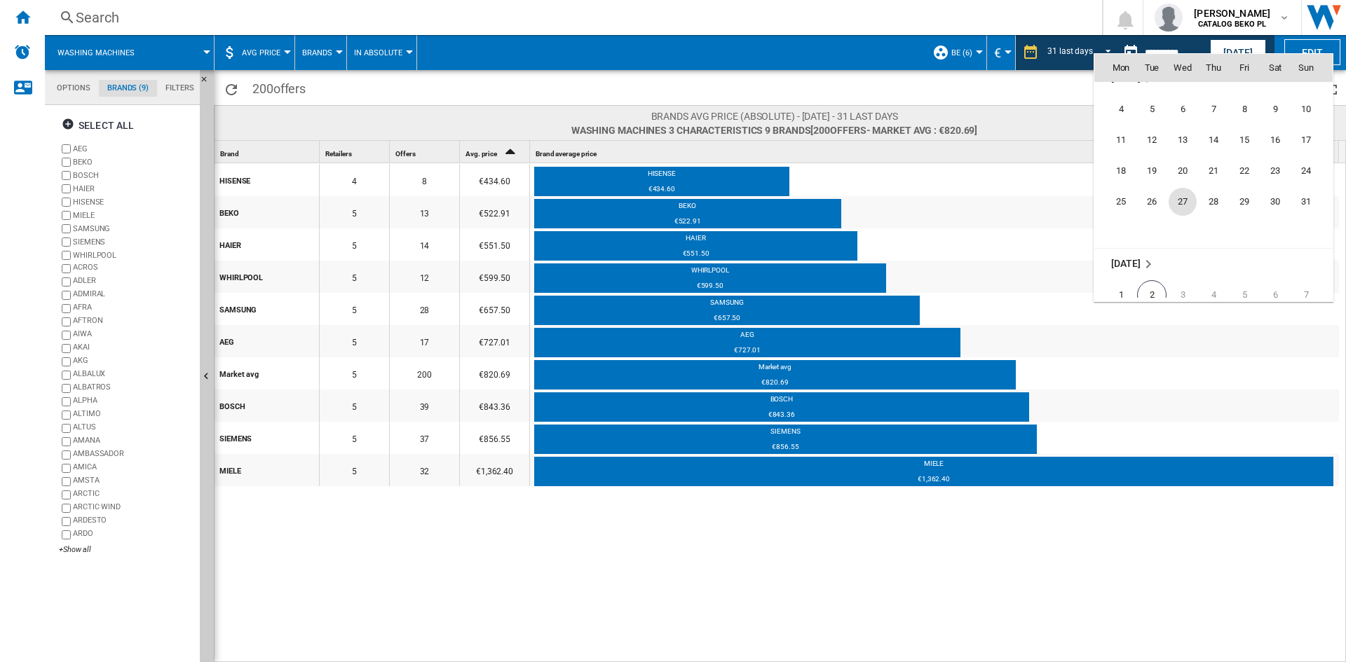
scroll to position [6524, 0]
click at [1301, 194] on span "31" at bounding box center [1306, 197] width 28 height 28
type input "**********"
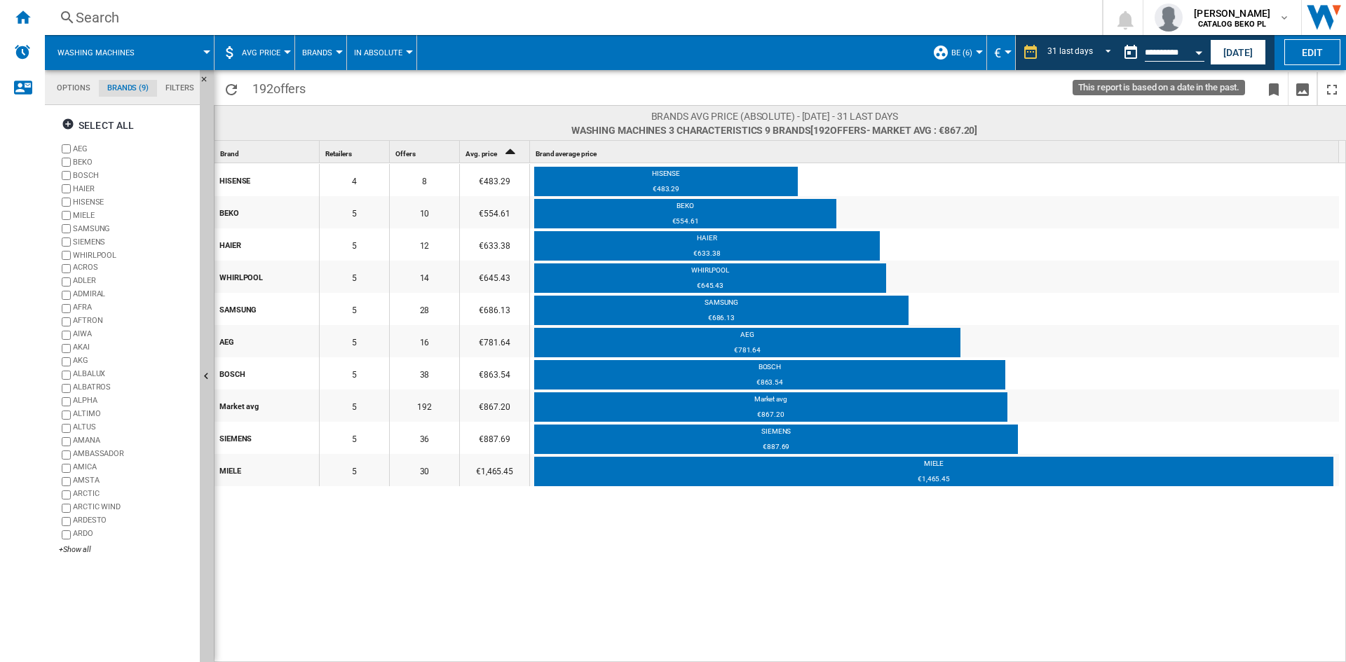
click at [1197, 55] on button "Open calendar" at bounding box center [1198, 50] width 25 height 25
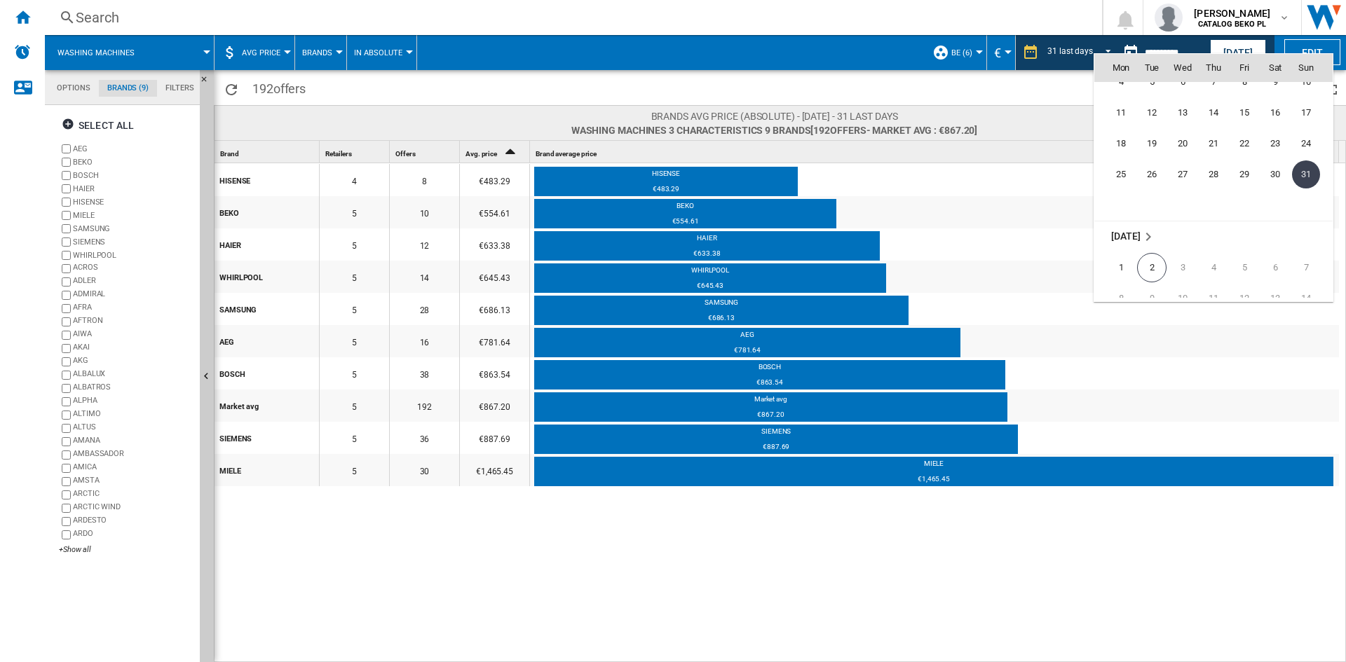
scroll to position [6570, 0]
click at [1158, 236] on span "2" at bounding box center [1151, 244] width 29 height 29
type input "**********"
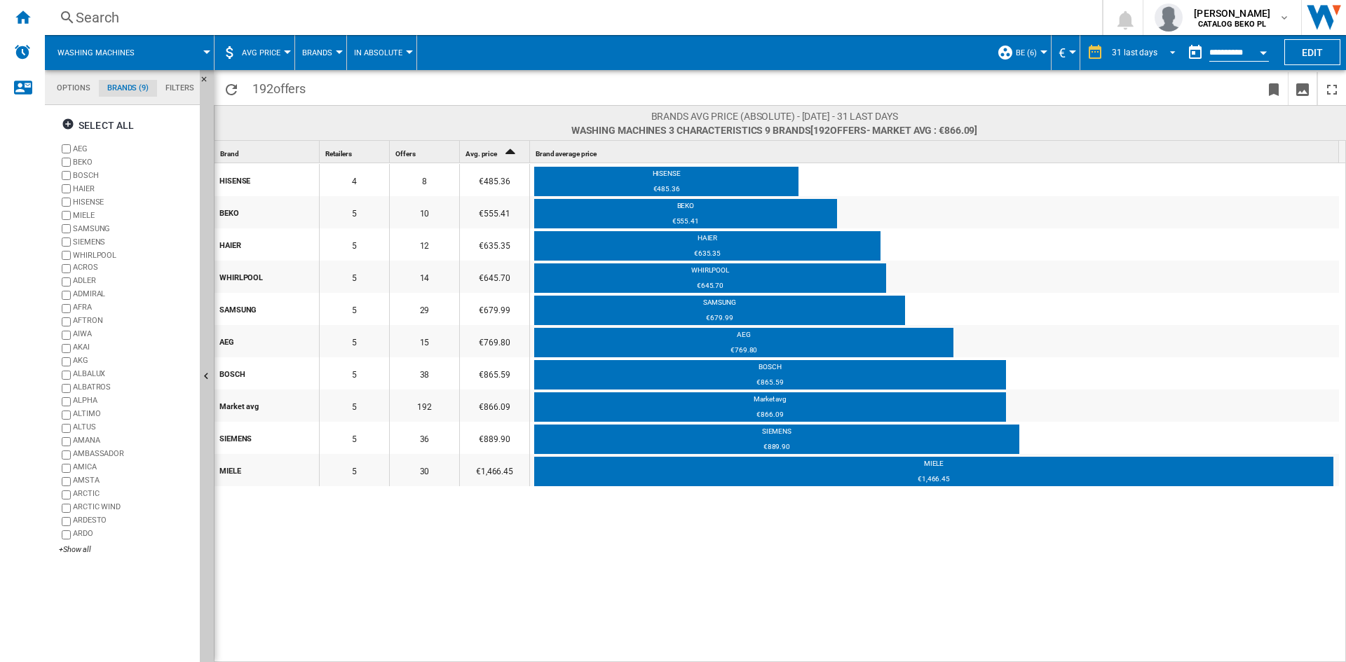
click at [1164, 50] on span "REPORTS.WIZARD.STEPS.REPORT.STEPS.REPORT_OPTIONS.PERIOD: 31 last days" at bounding box center [1168, 51] width 17 height 13
click at [1144, 32] on md-option "1 day" at bounding box center [1146, 27] width 95 height 21
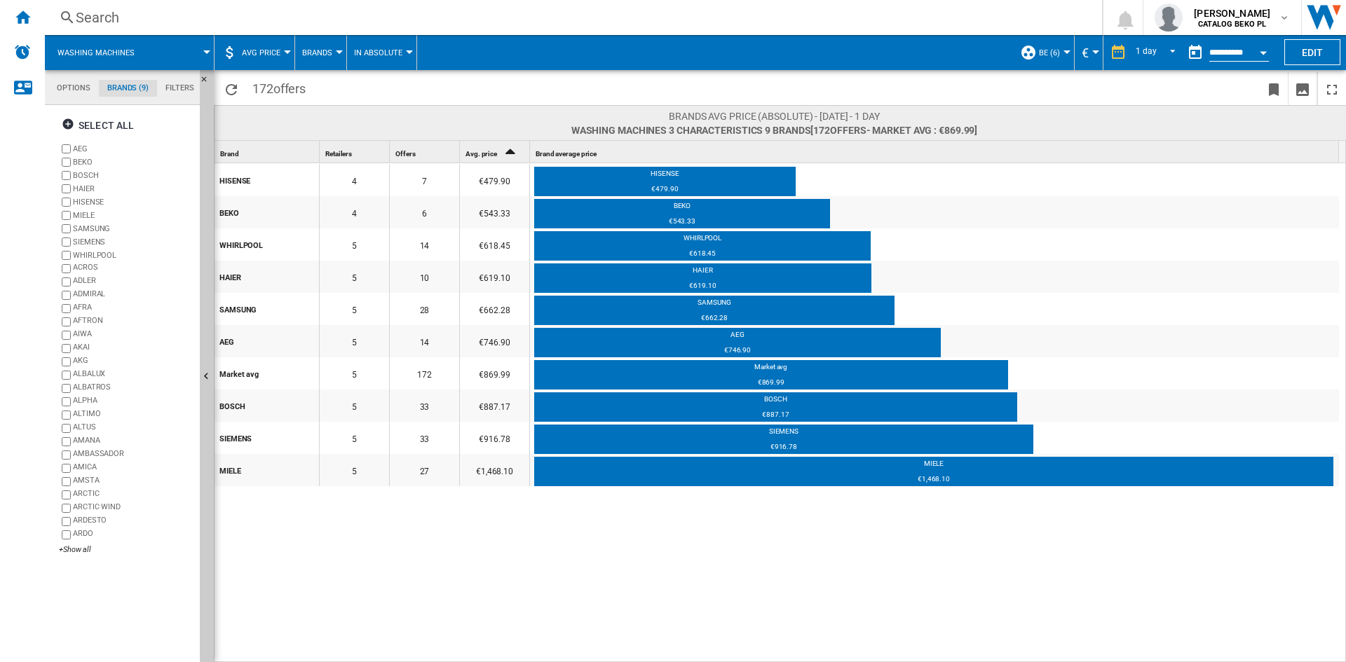
click at [786, 588] on div "HISENSE 4 7 €479.90 HISENSE €479.90 BEKO 4 6 €543.33 BEKO €543.33 WHIRLPOOL 5 1…" at bounding box center [780, 413] width 1132 height 500
click at [722, 602] on div "HISENSE 4 7 €479.90 HISENSE €479.90 BEKO 4 6 €543.33 BEKO €543.33 WHIRLPOOL 5 1…" at bounding box center [780, 413] width 1132 height 500
click at [730, 577] on div "HISENSE 4 7 €479.90 HISENSE €479.90 BEKO 4 6 €543.33 BEKO €543.33 WHIRLPOOL 5 1…" at bounding box center [780, 413] width 1132 height 500
click at [1163, 46] on span "REPORTS.WIZARD.STEPS.REPORT.STEPS.REPORT_OPTIONS.PERIOD: 1 day" at bounding box center [1168, 51] width 17 height 13
click at [1158, 154] on div "31 last days" at bounding box center [1155, 159] width 46 height 12
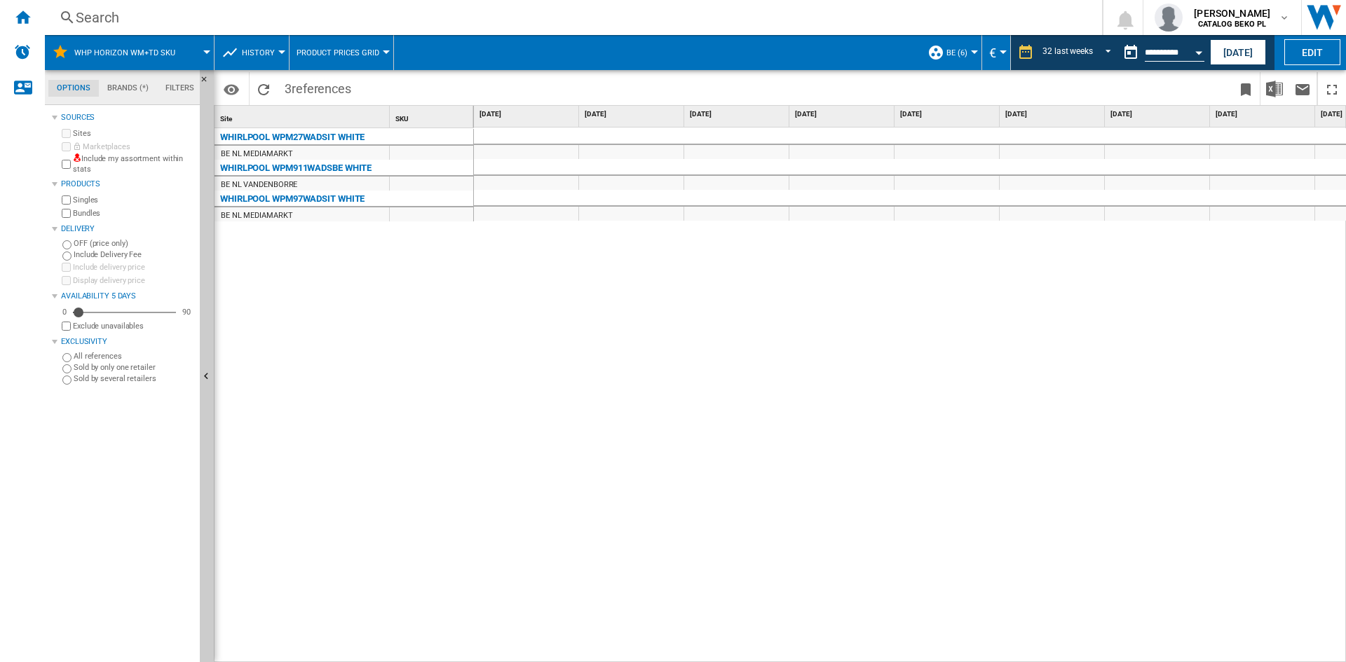
click at [955, 53] on span "BE (6)" at bounding box center [956, 52] width 21 height 9
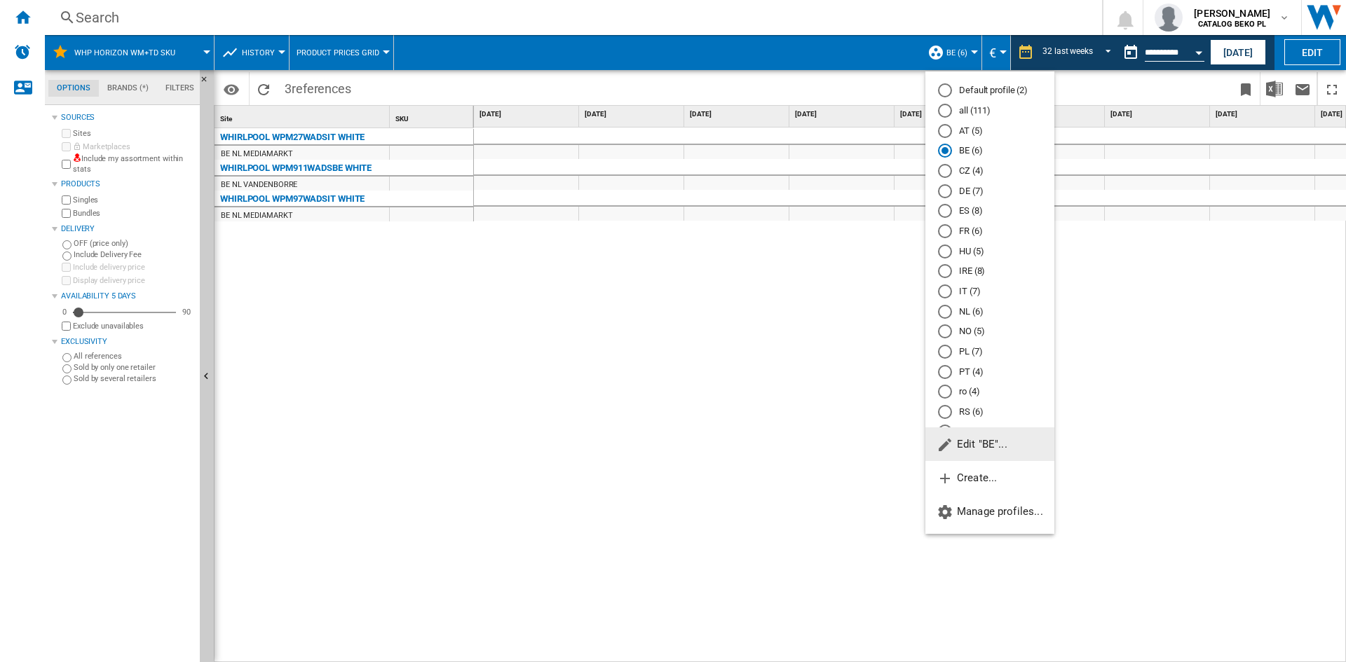
click at [974, 449] on span "Edit "BE"..." at bounding box center [971, 444] width 71 height 13
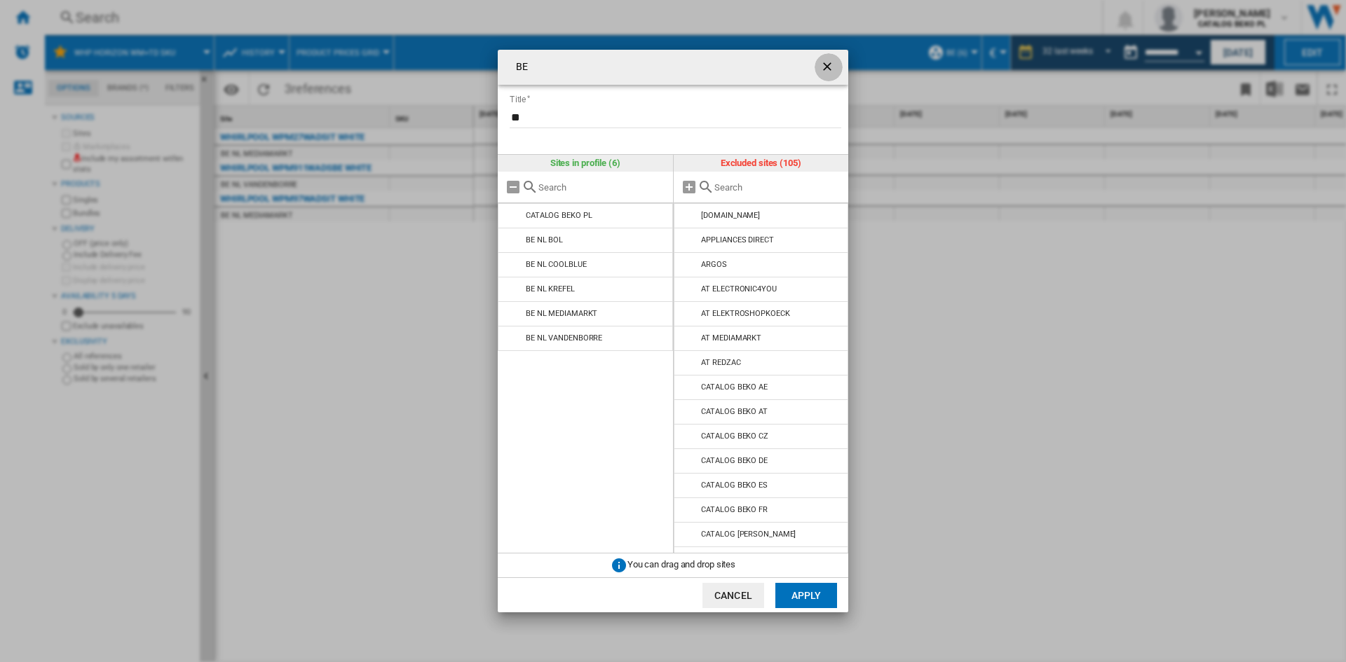
click at [830, 67] on ng-md-icon "getI18NText('BUTTONS.CLOSE_DIALOG')" at bounding box center [828, 68] width 17 height 17
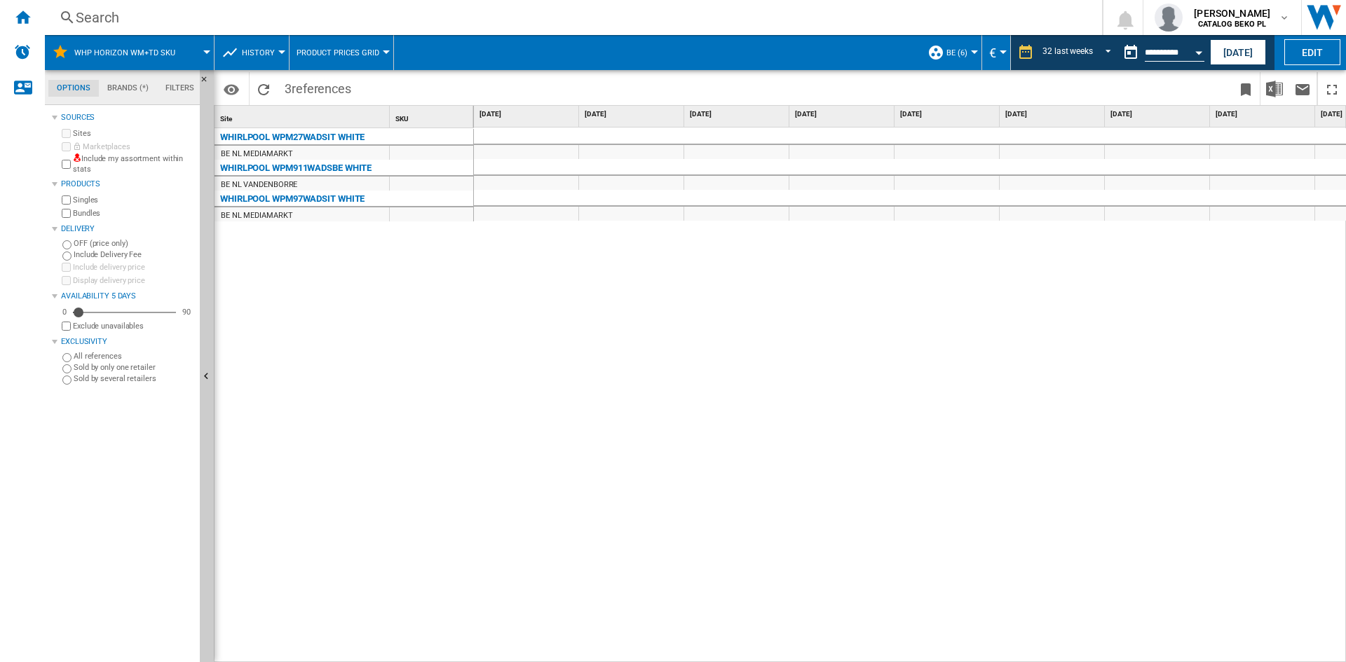
click at [956, 56] on span "BE (6)" at bounding box center [956, 52] width 21 height 9
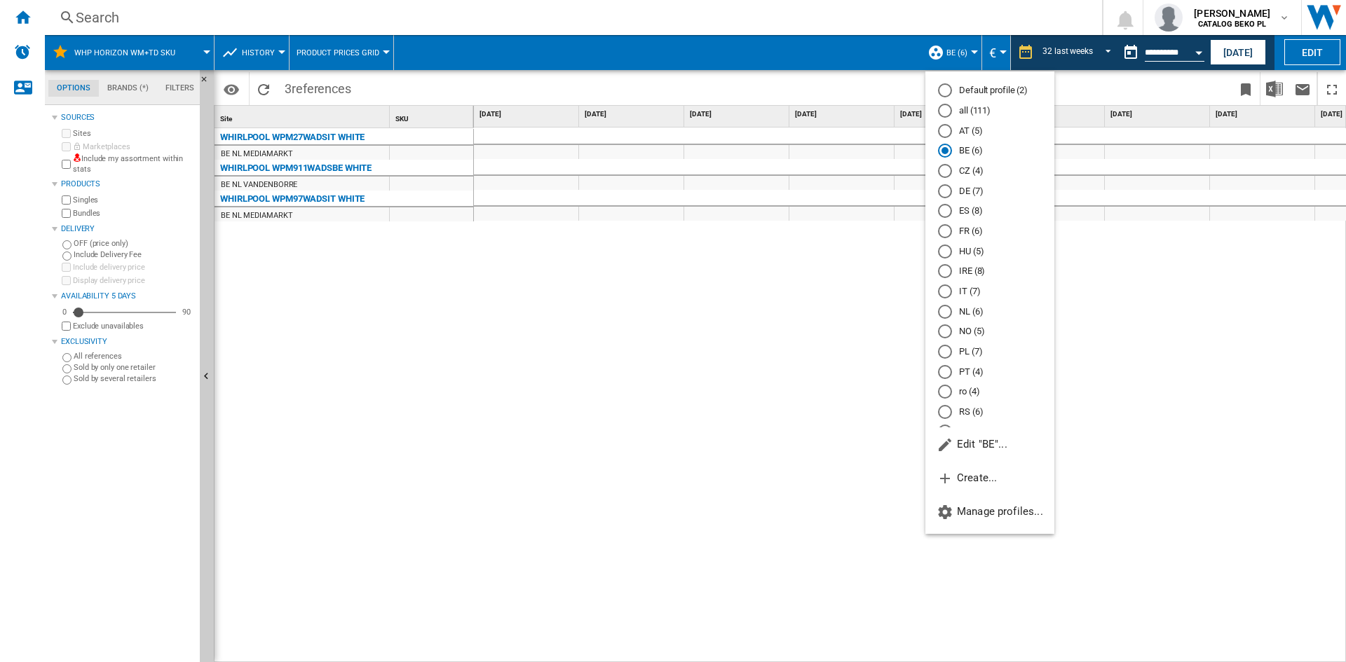
click at [748, 251] on md-backdrop at bounding box center [673, 331] width 1346 height 662
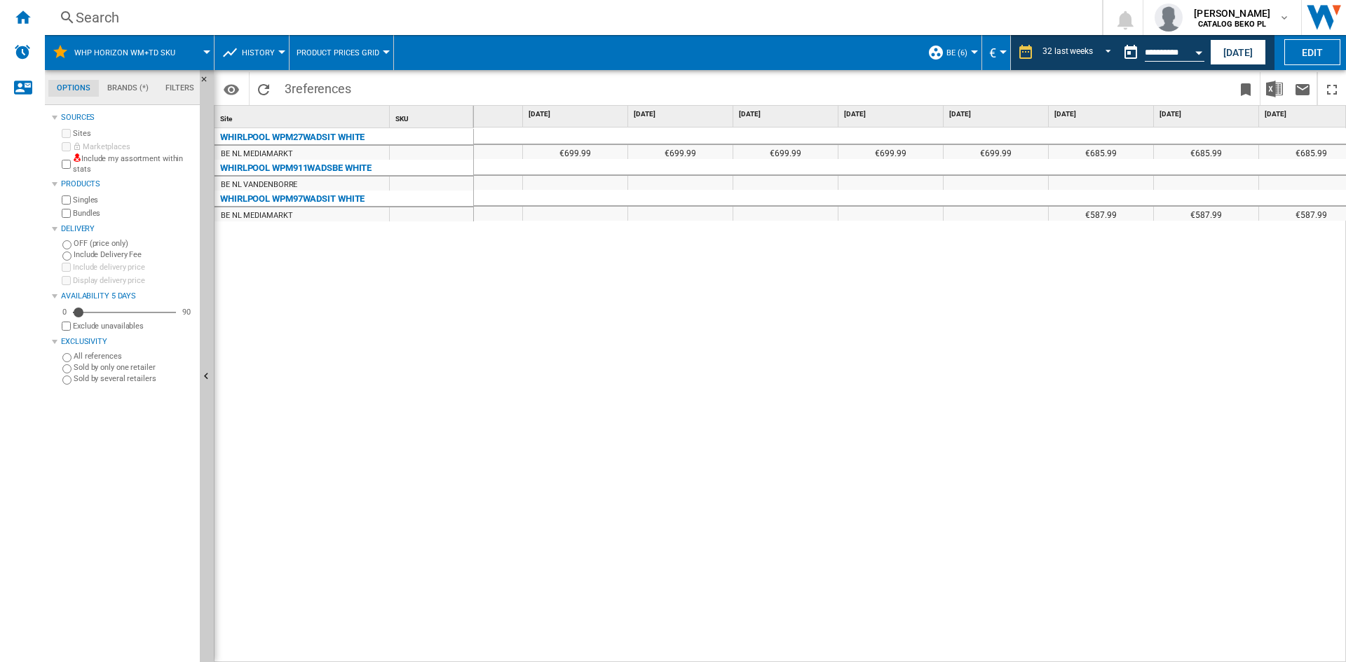
click at [550, 329] on div "€699.99 €699.99 €699.99 €699.99 €699.99 €685.99 €685.99 €685.99 €685.99 €699.99…" at bounding box center [910, 395] width 872 height 535
click at [634, 304] on div "€699.99 €699.99 €699.99 €699.99 €699.99 €685.99 €685.99 €685.99 €685.99 €699.99…" at bounding box center [910, 395] width 872 height 535
